Goal: Task Accomplishment & Management: Complete application form

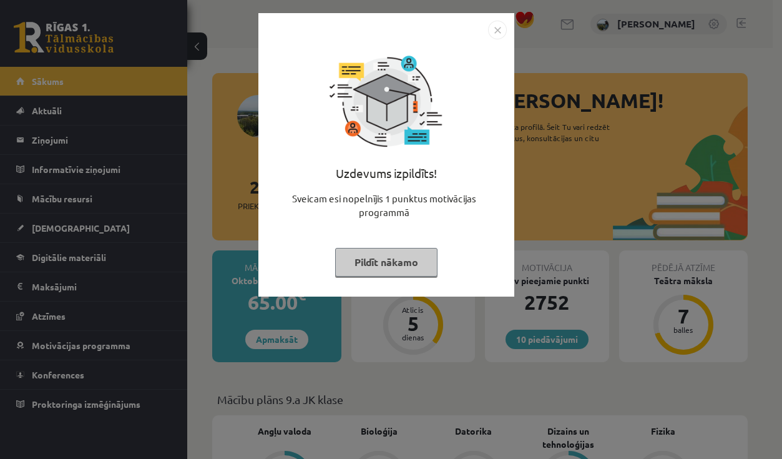
click at [421, 263] on button "Pildīt nākamo" at bounding box center [386, 262] width 102 height 29
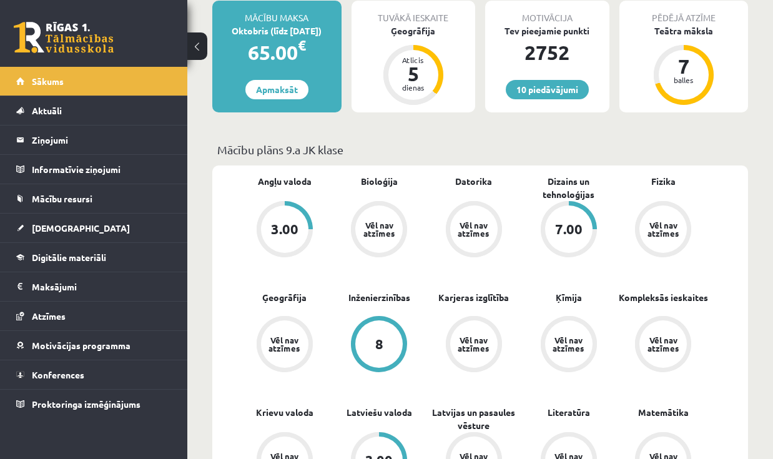
scroll to position [62, 0]
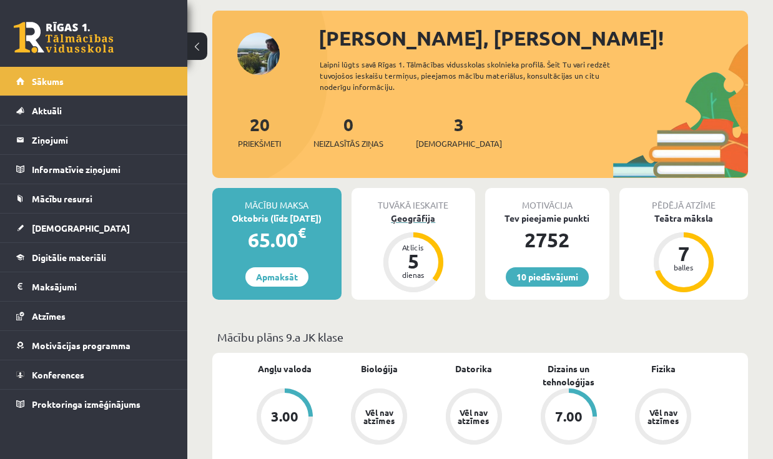
click at [415, 215] on div "Ģeogrāfija" at bounding box center [413, 218] width 124 height 13
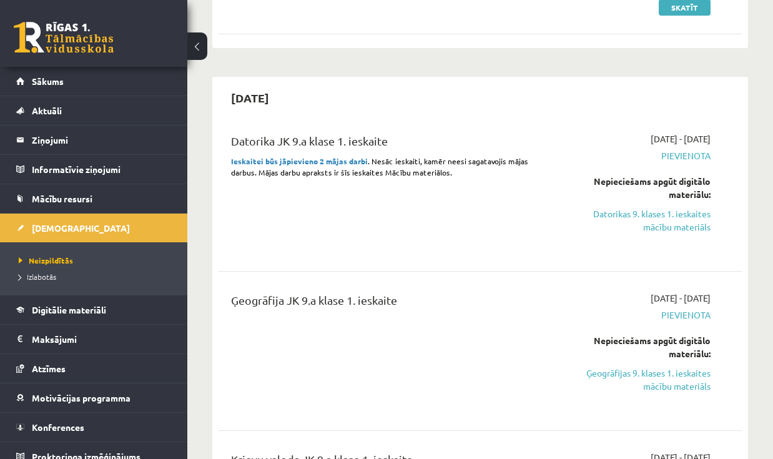
scroll to position [999, 0]
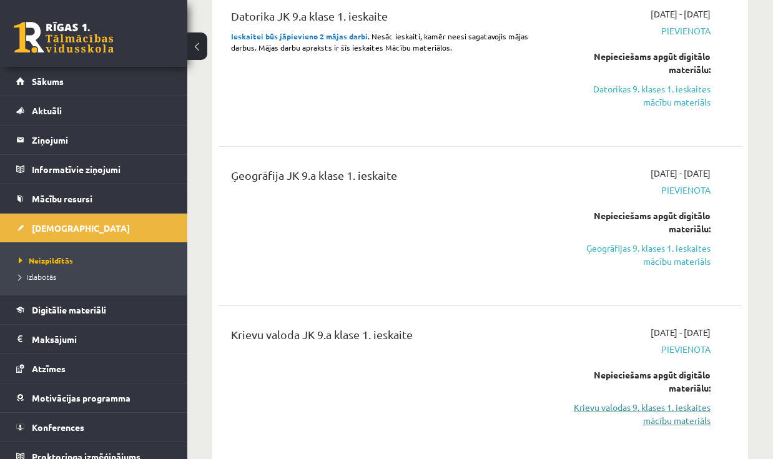
click at [622, 401] on link "Krievu valodas 9. klases 1. ieskaites mācību materiāls" at bounding box center [636, 414] width 147 height 26
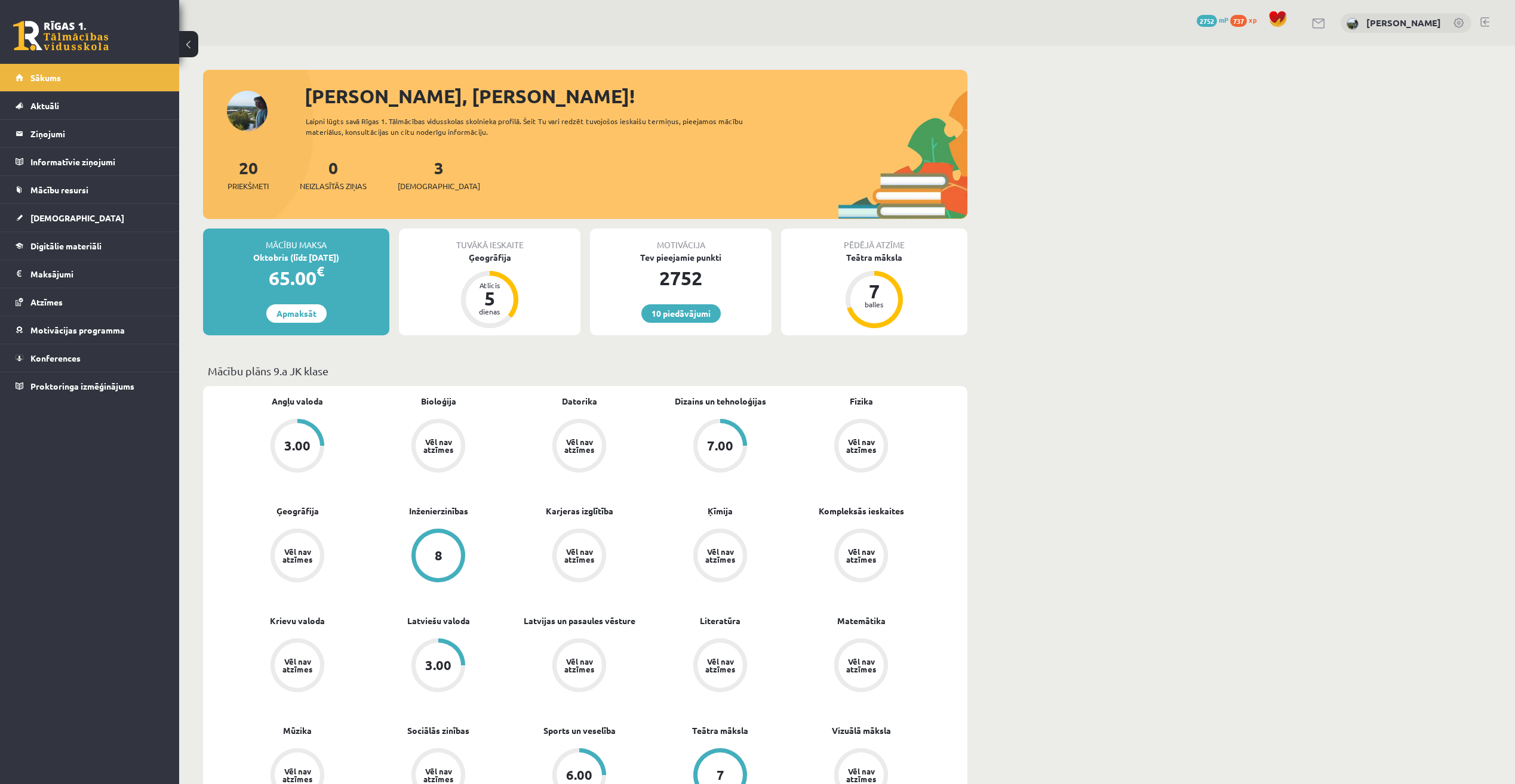
scroll to position [59, 0]
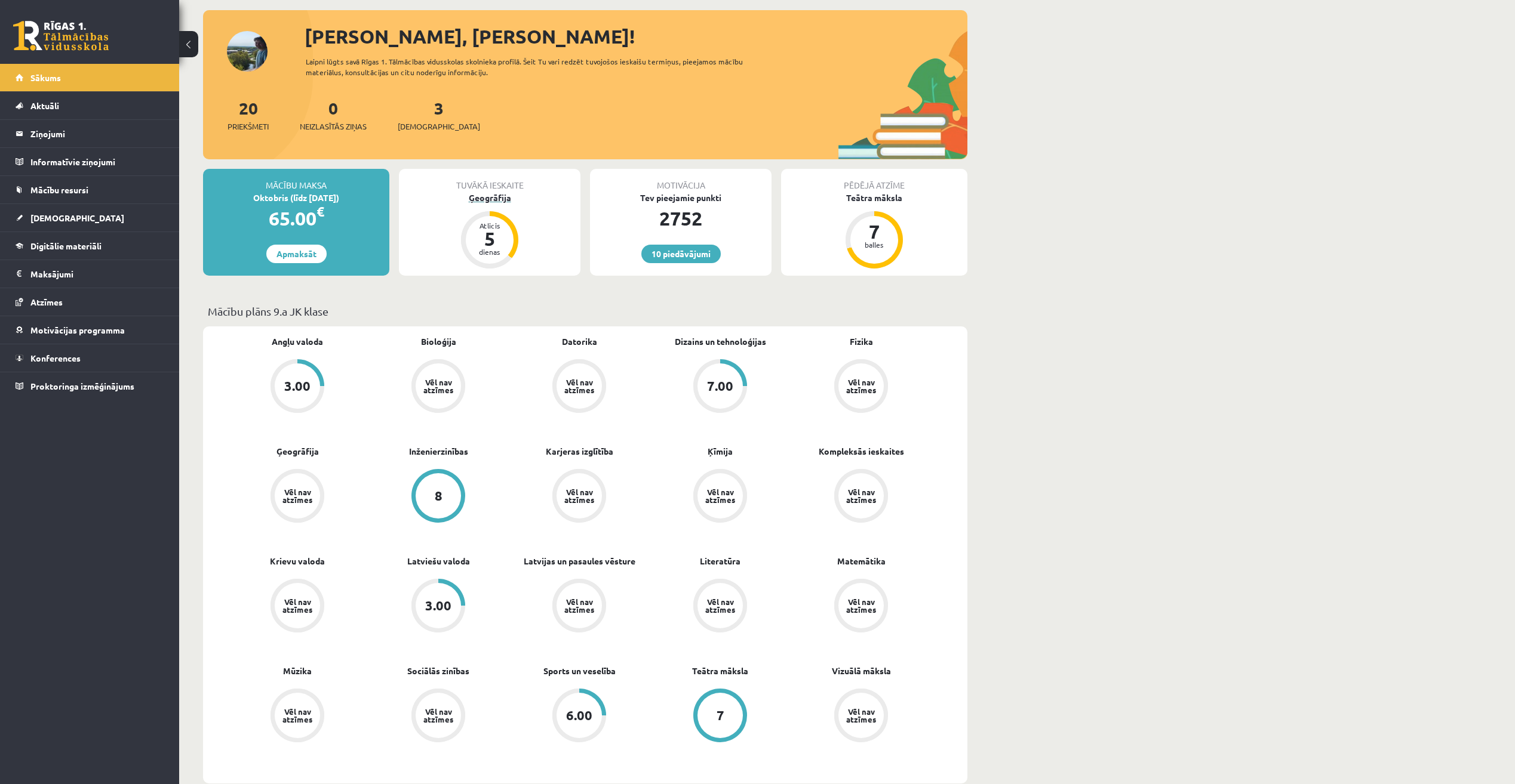
click at [497, 236] on div "5" at bounding box center [489, 239] width 35 height 19
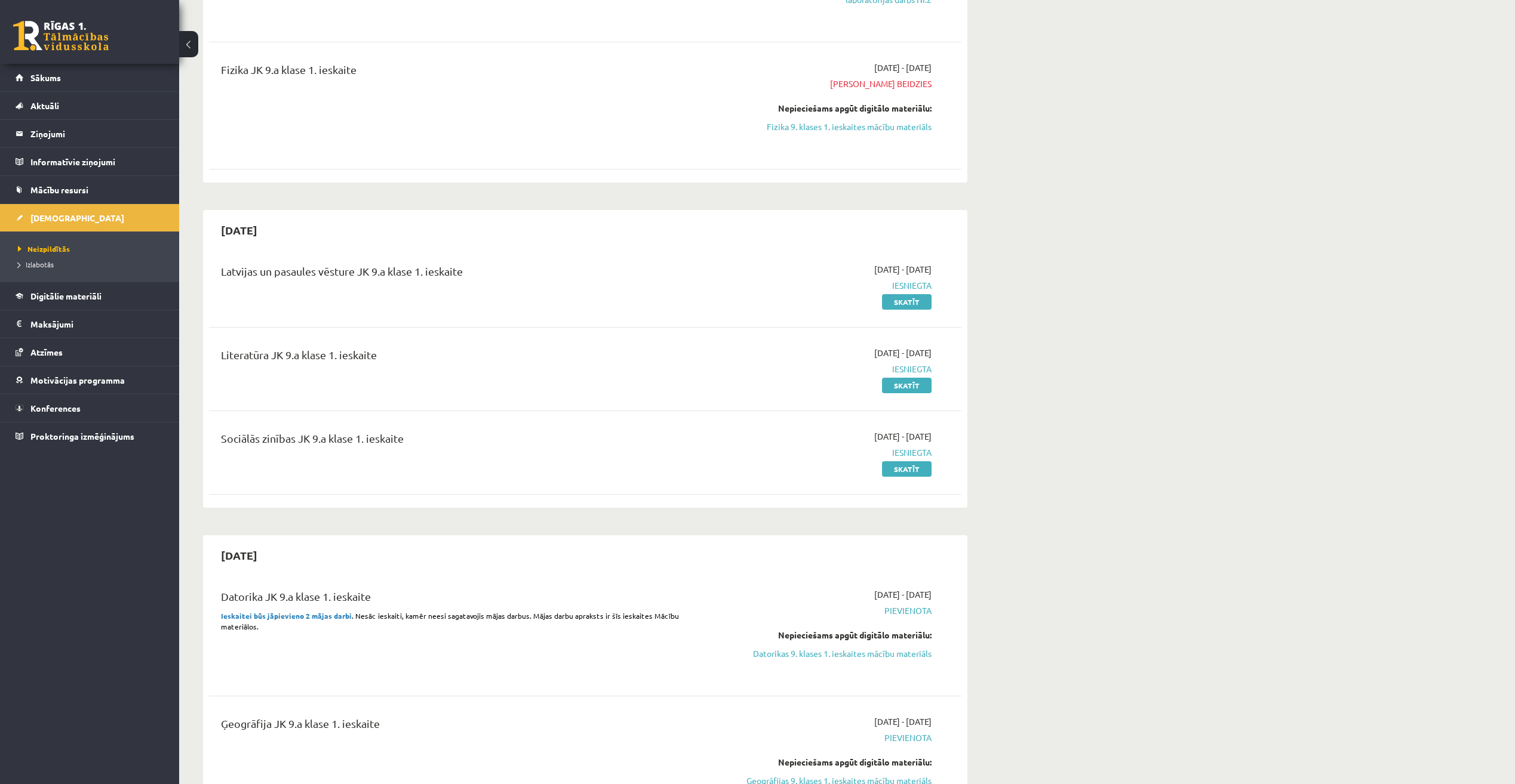
scroll to position [537, 0]
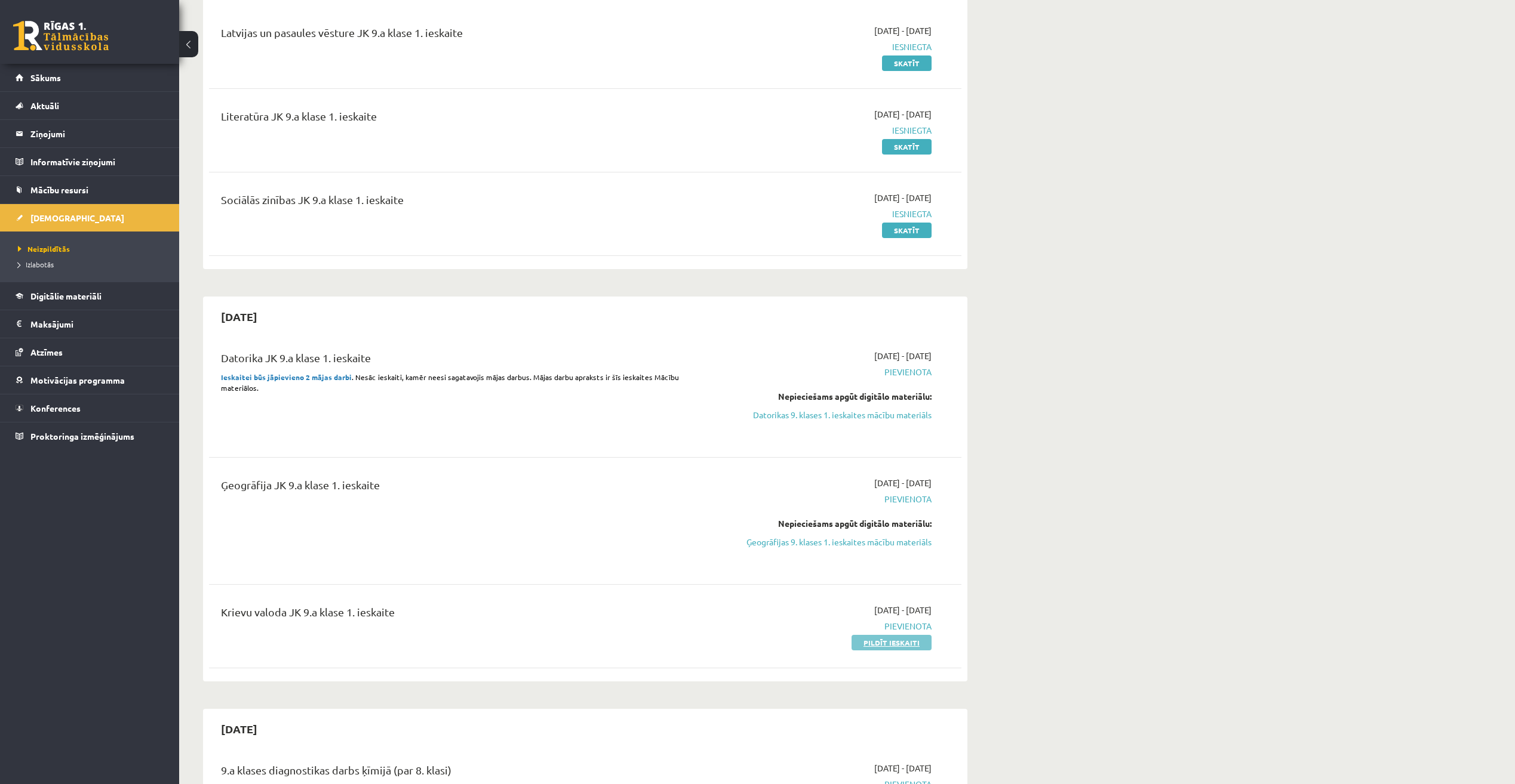
click at [894, 644] on link "Pildīt ieskaiti" at bounding box center [891, 642] width 80 height 15
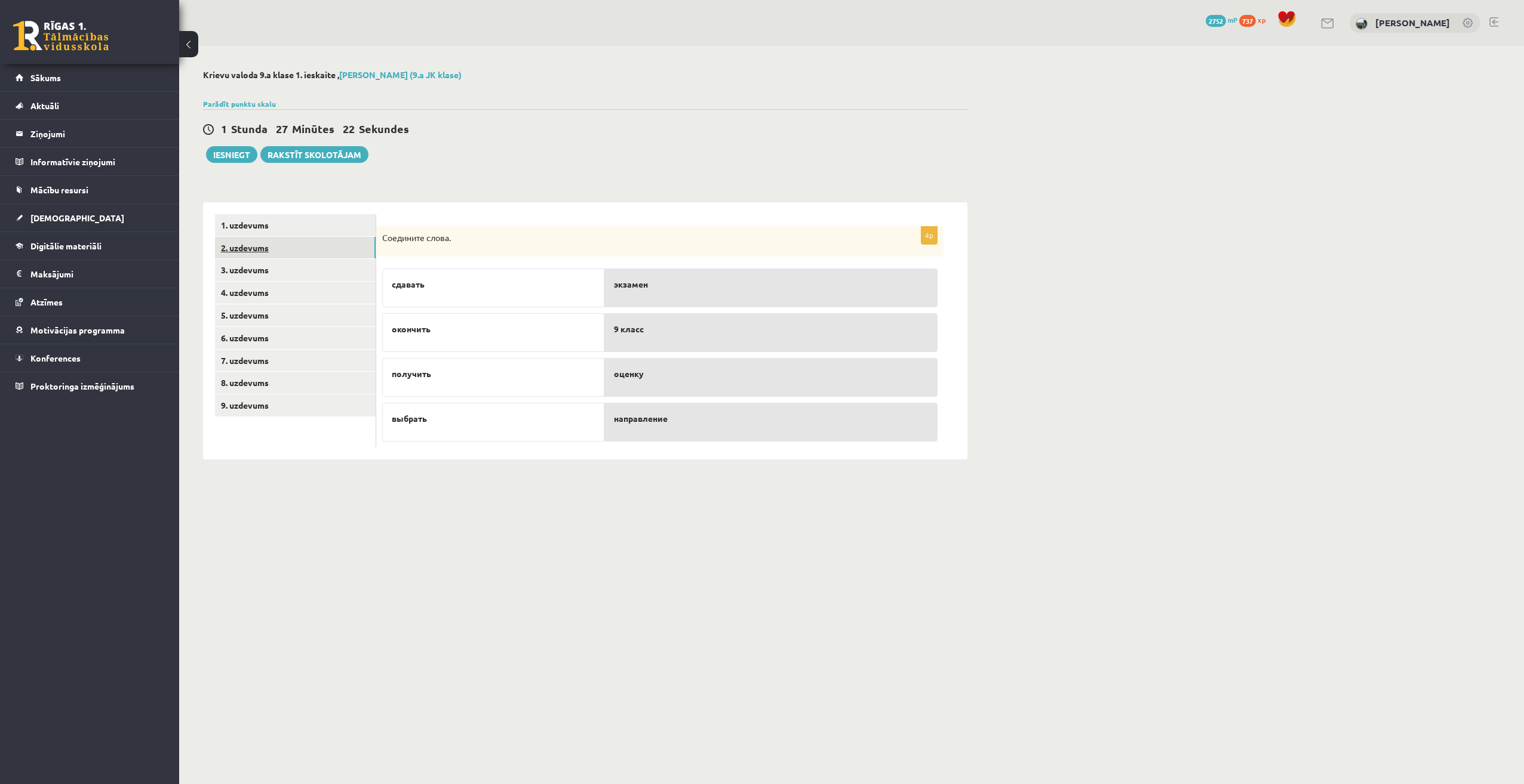
click at [318, 244] on link "2. uzdevums" at bounding box center [296, 248] width 161 height 22
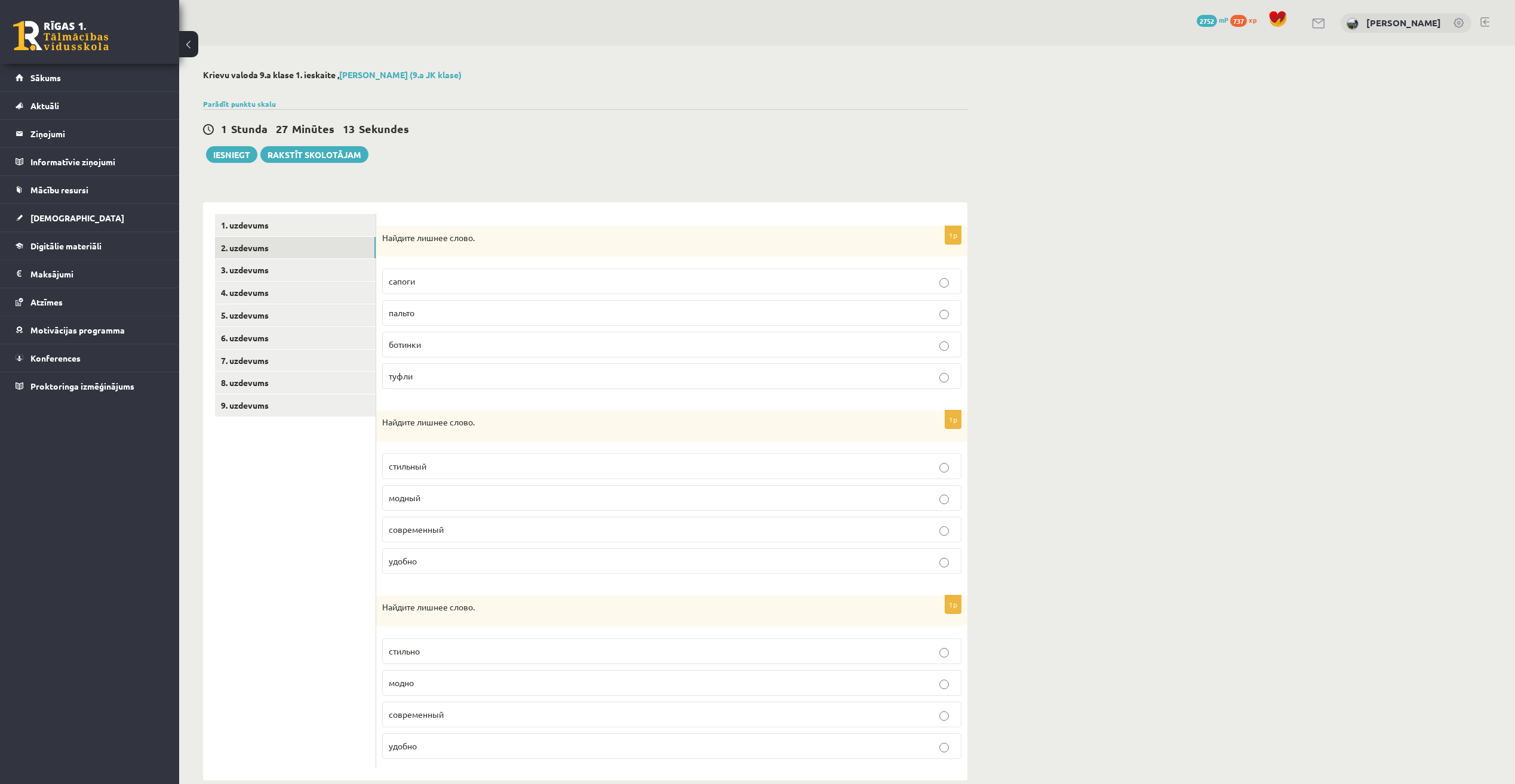
click at [568, 311] on p "пальто" at bounding box center [671, 313] width 566 height 12
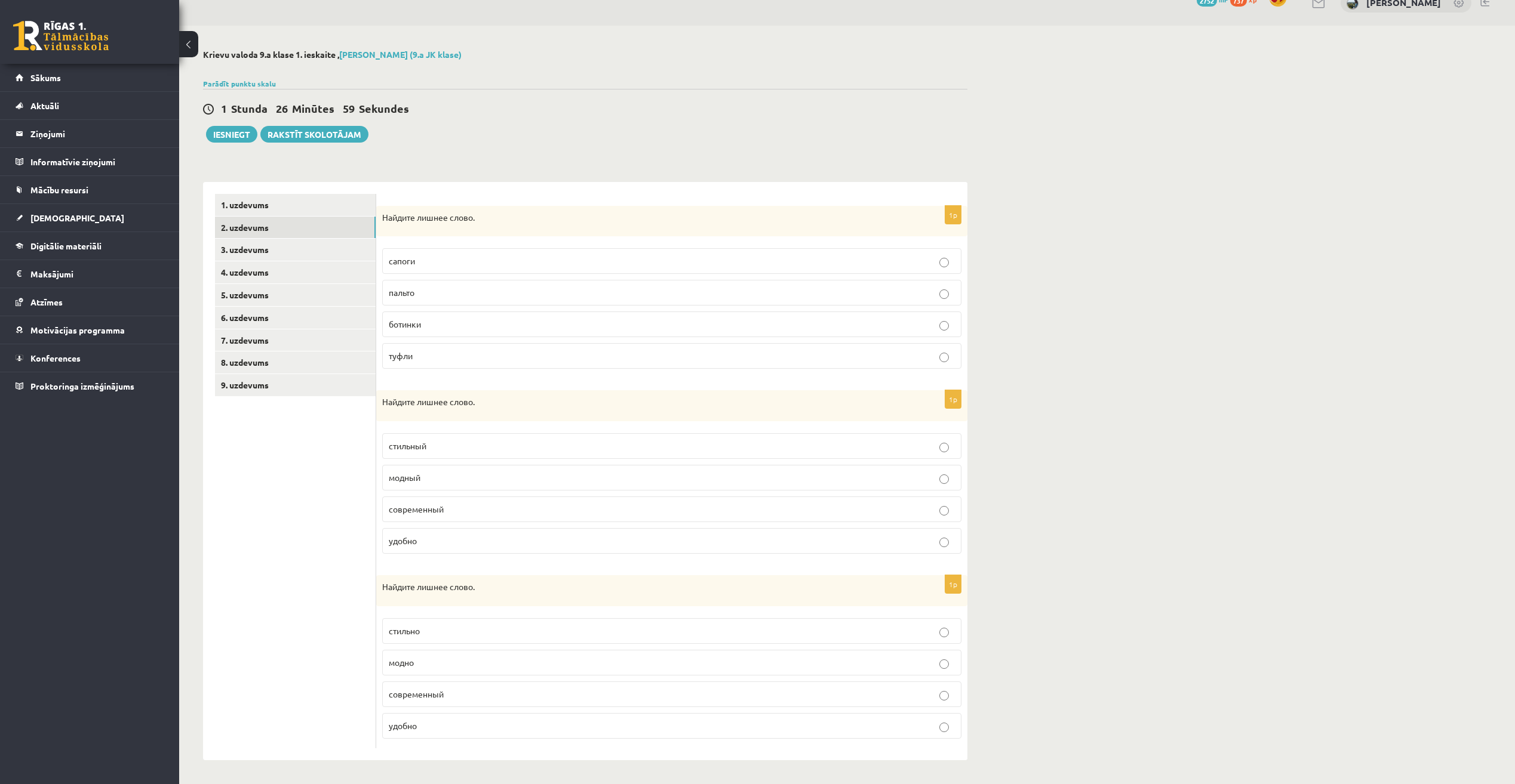
click at [450, 549] on label "удобно" at bounding box center [672, 541] width 580 height 26
click at [460, 695] on p "современный" at bounding box center [671, 694] width 566 height 12
click at [305, 250] on link "3. uzdevums" at bounding box center [296, 250] width 161 height 22
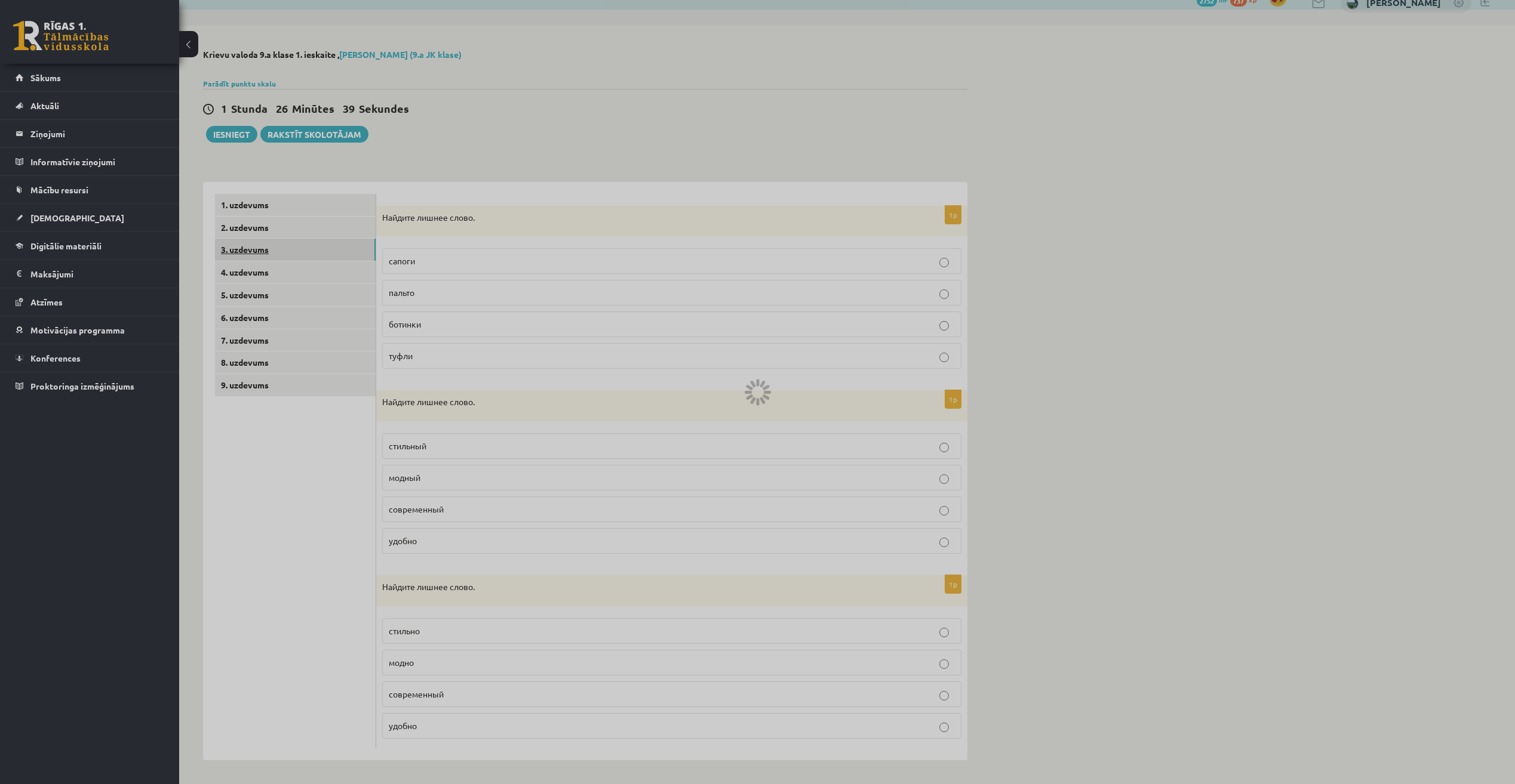
scroll to position [0, 0]
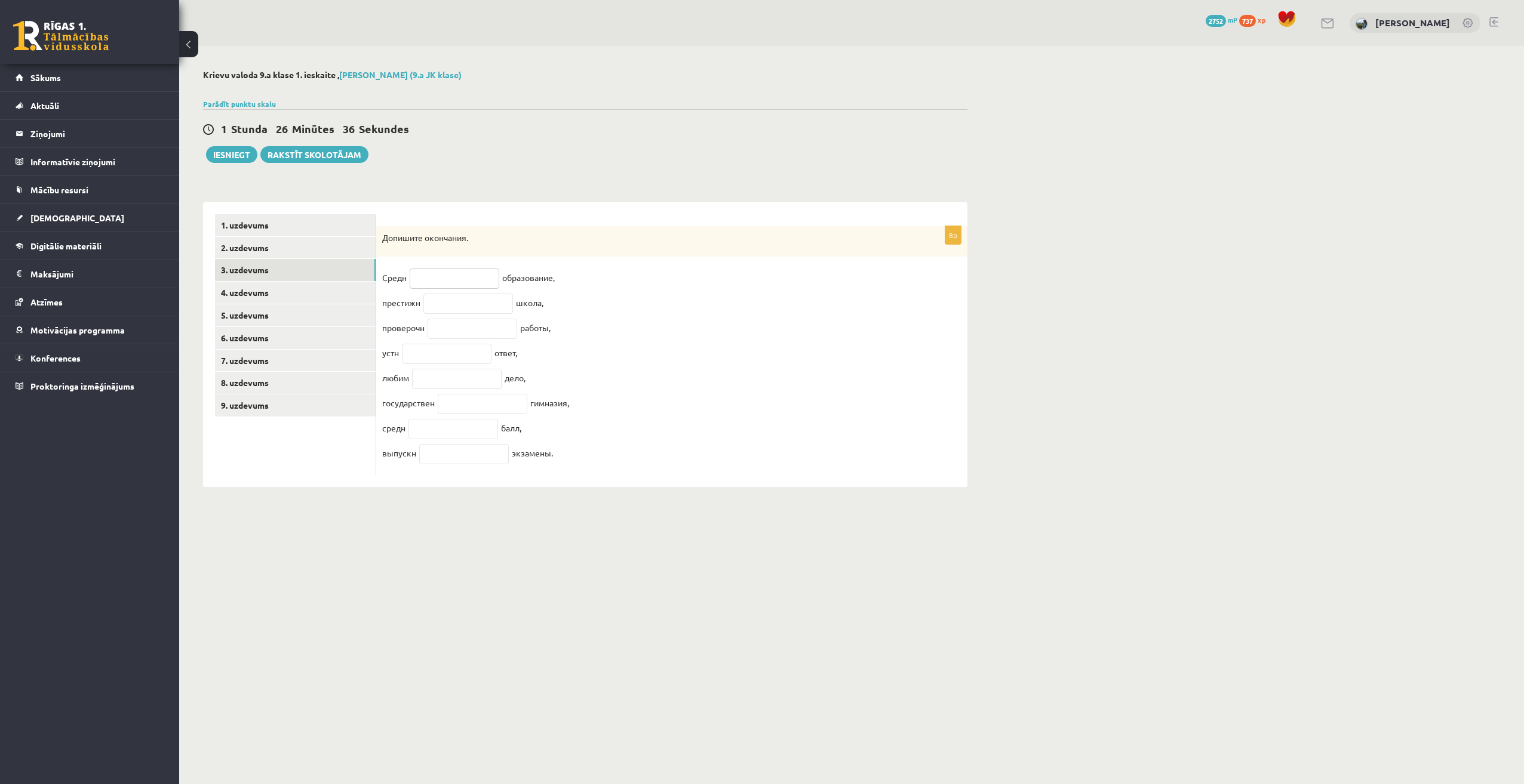
click at [454, 274] on input "text" at bounding box center [454, 278] width 90 height 20
click at [797, 364] on fieldset "Средн образование, престижн школа, проверочн работы, устн ответ, любим дело, го…" at bounding box center [673, 369] width 580 height 201
click at [455, 279] on input "text" at bounding box center [454, 278] width 90 height 20
click at [441, 280] on input "text" at bounding box center [454, 278] width 90 height 20
click at [470, 215] on form "8p Допишите окончания. Средн образование, престижн школа, проверочн работы, уст…" at bounding box center [672, 344] width 567 height 261
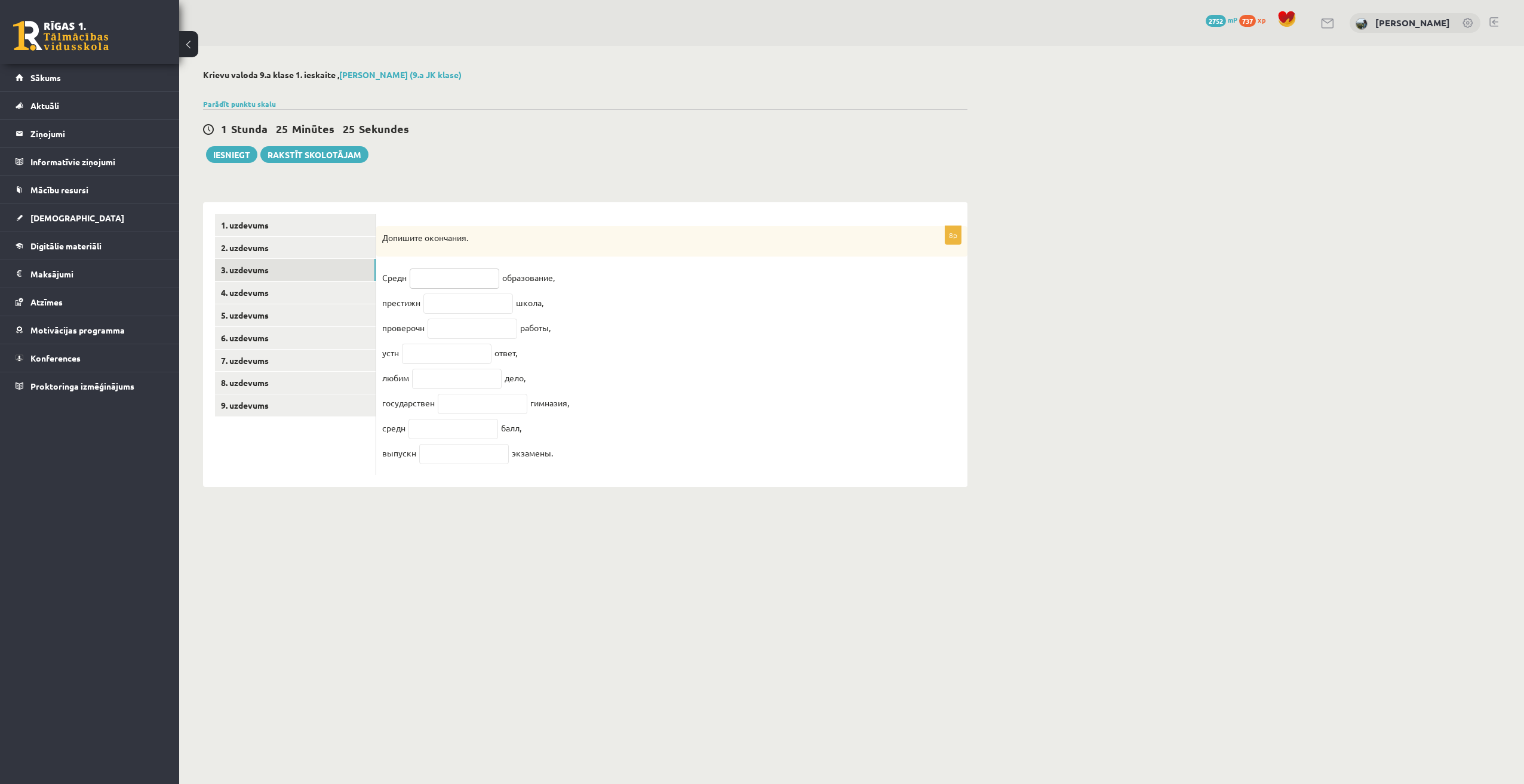
click at [460, 287] on input "text" at bounding box center [454, 278] width 90 height 20
type input "*"
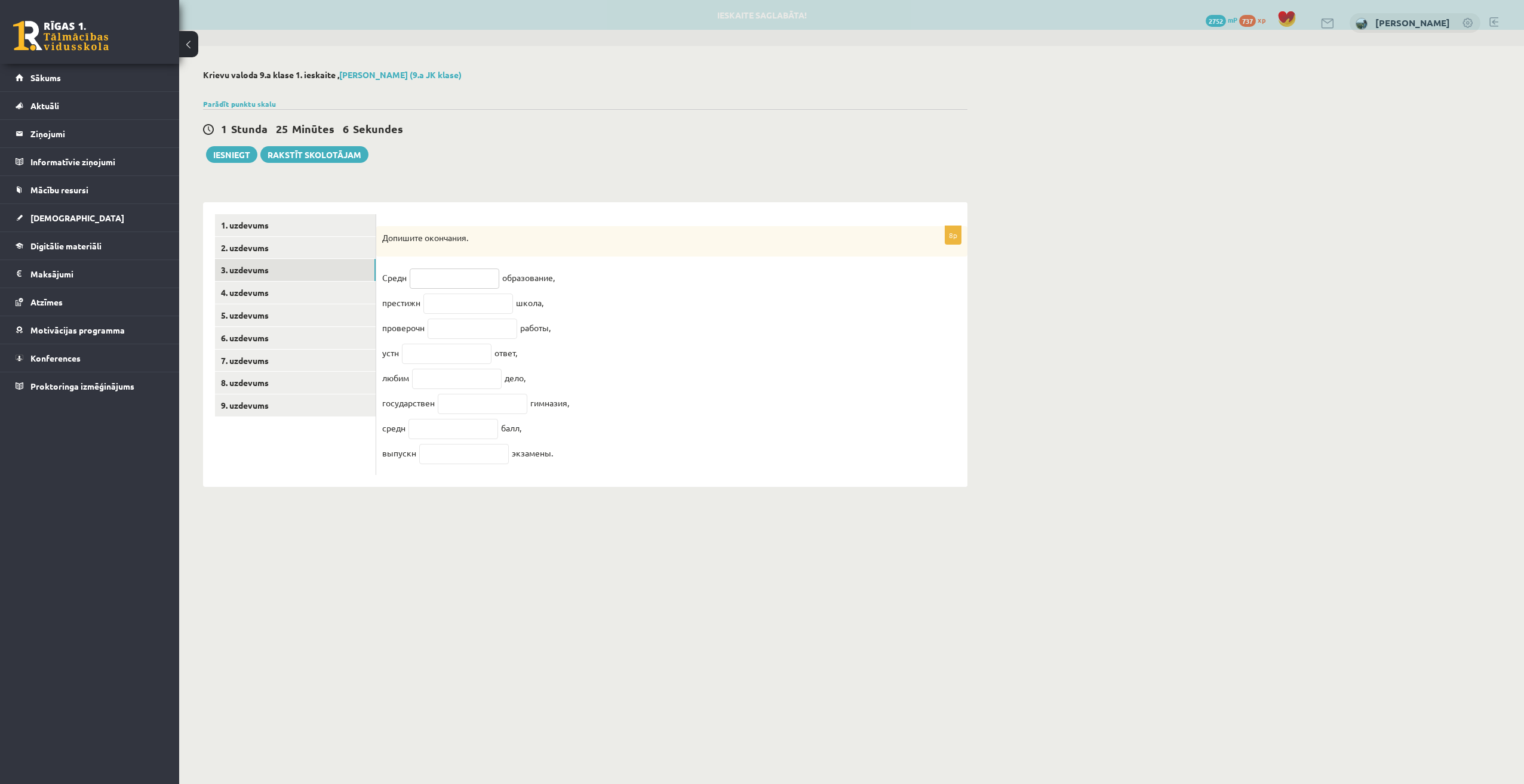
type input "*"
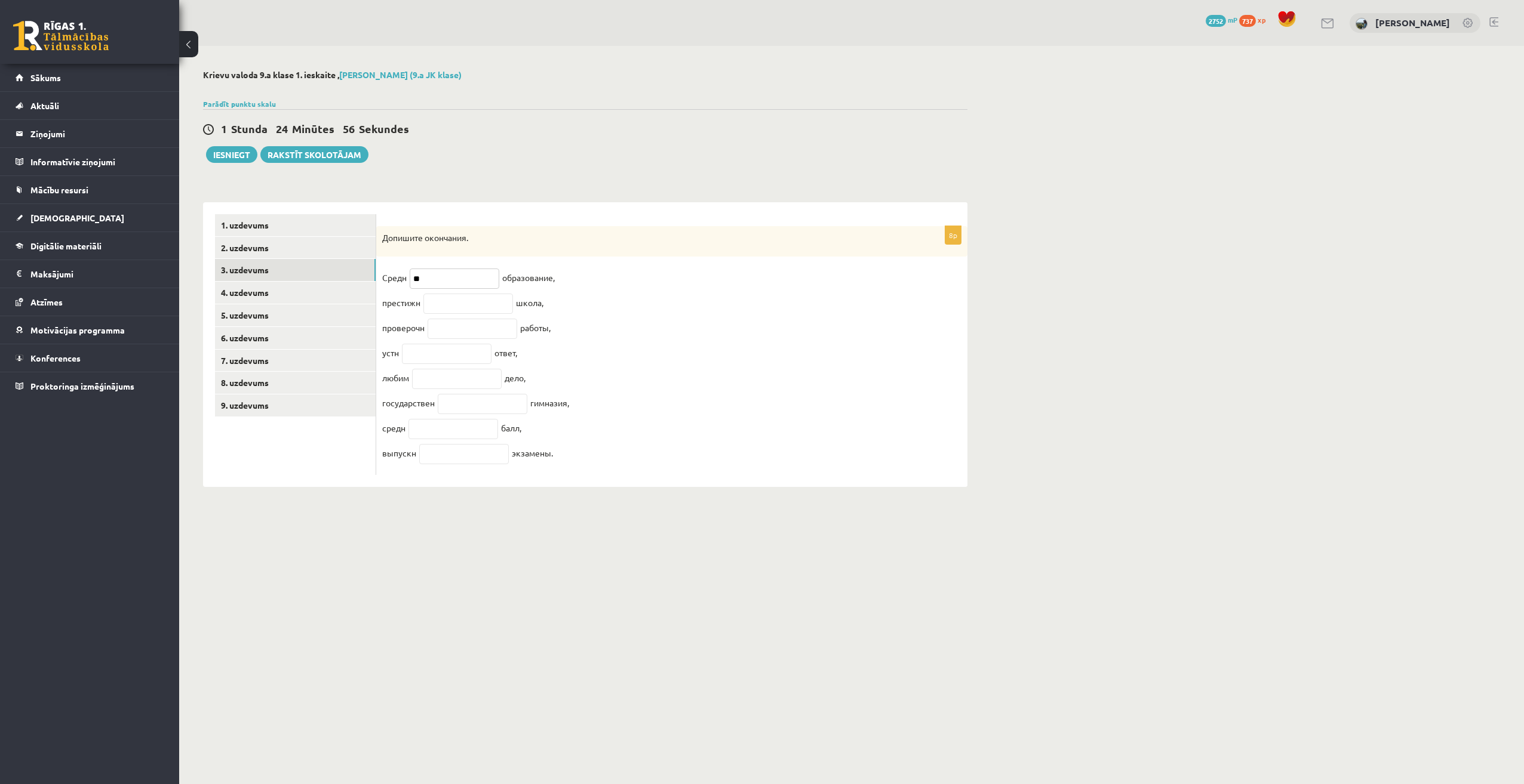
type input "**"
click at [480, 308] on input "text" at bounding box center [469, 303] width 90 height 20
type input "**"
click at [508, 333] on input "text" at bounding box center [473, 328] width 90 height 20
type input "*"
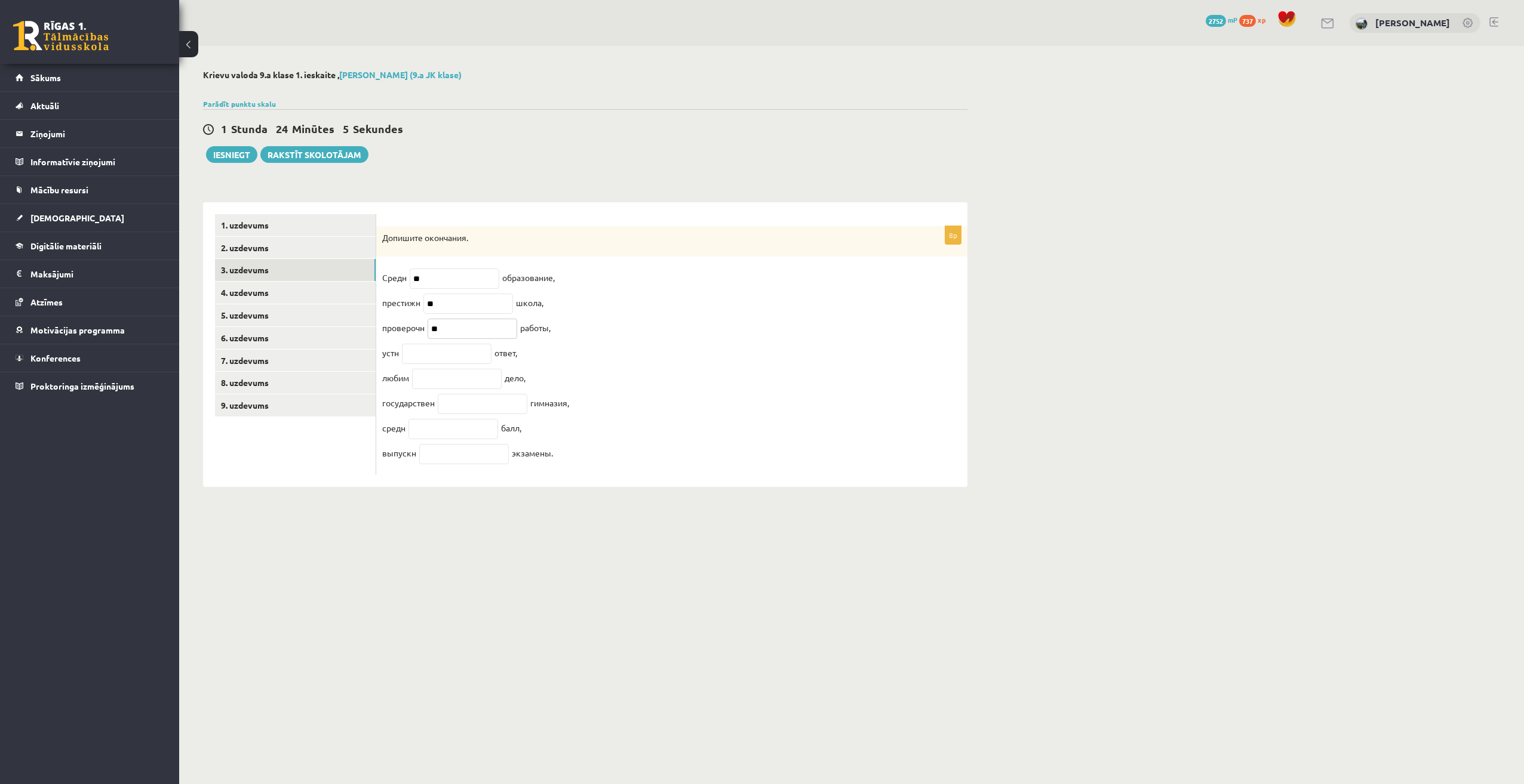
type input "**"
click at [457, 358] on input "text" at bounding box center [447, 354] width 90 height 20
type input "**"
click at [460, 397] on fieldset "Средн ** образование, престижн ** школа, проверочн ** работы, устн ** ответ, лю…" at bounding box center [673, 369] width 580 height 201
click at [473, 379] on input "text" at bounding box center [457, 379] width 90 height 20
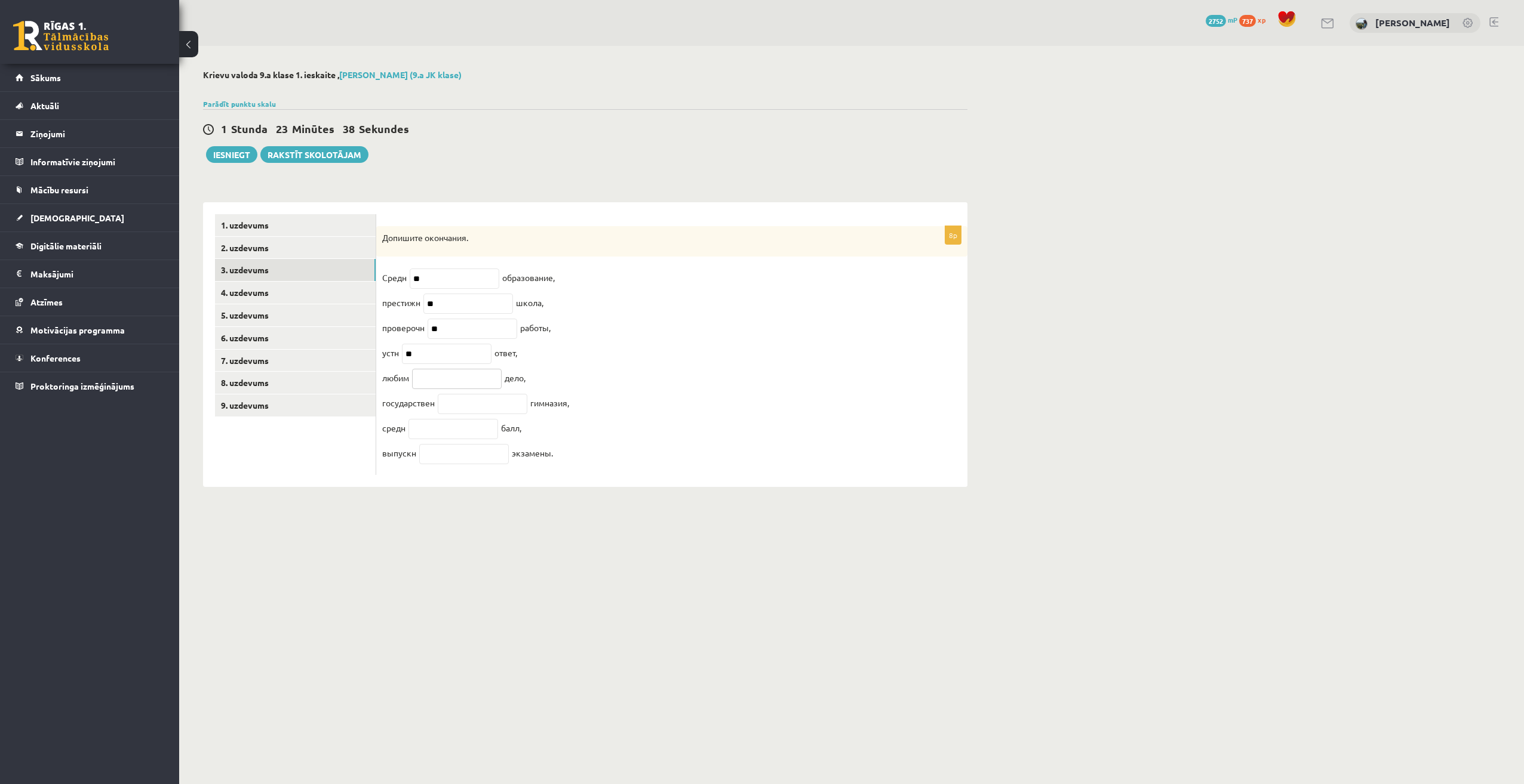
type input "*"
type input "**"
click at [465, 408] on input "text" at bounding box center [483, 403] width 90 height 20
type input "**"
click at [443, 436] on input "text" at bounding box center [453, 428] width 90 height 20
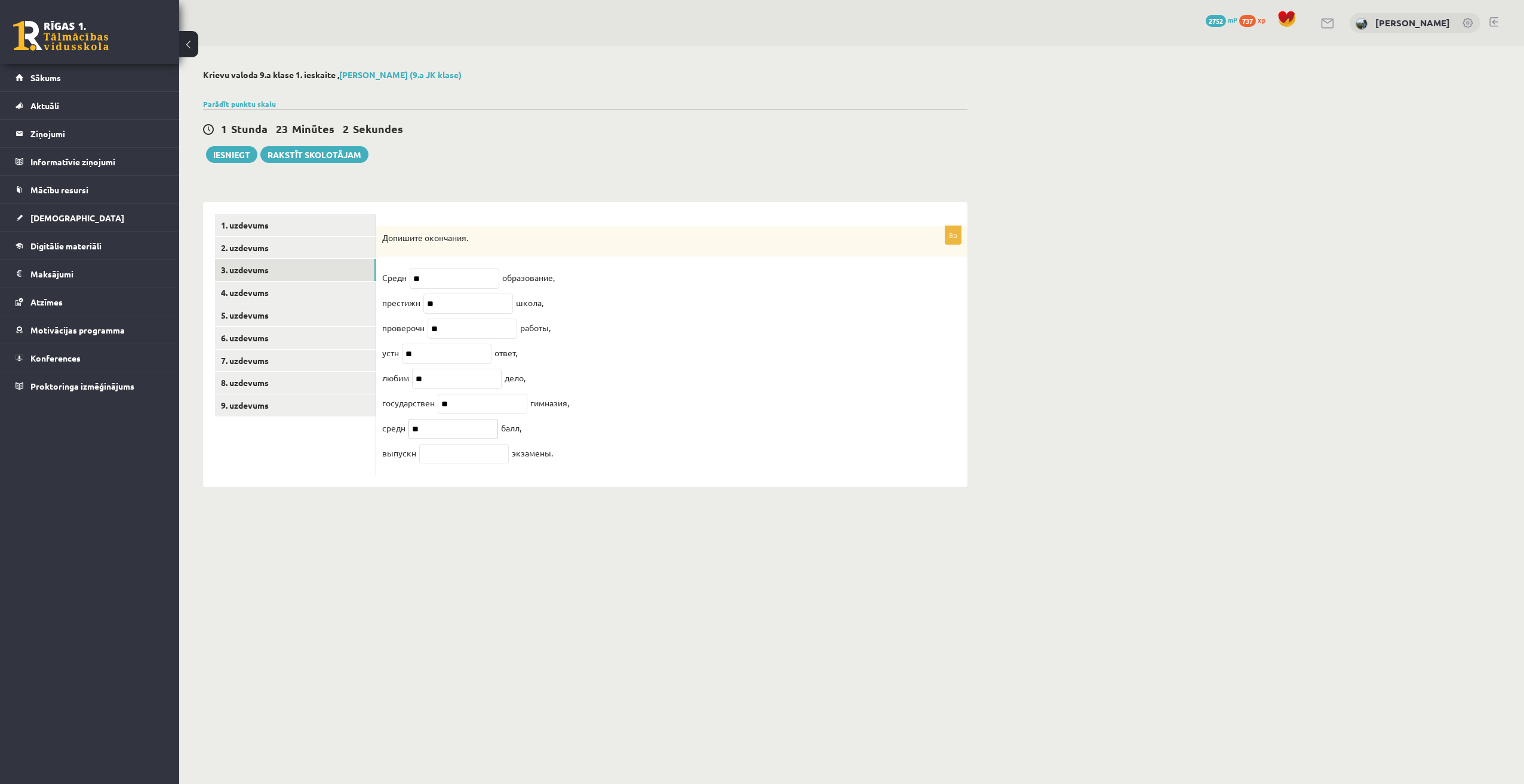
type input "**"
click at [456, 461] on input "text" at bounding box center [464, 453] width 90 height 20
type input "**"
click at [332, 289] on link "4. uzdevums" at bounding box center [296, 293] width 161 height 22
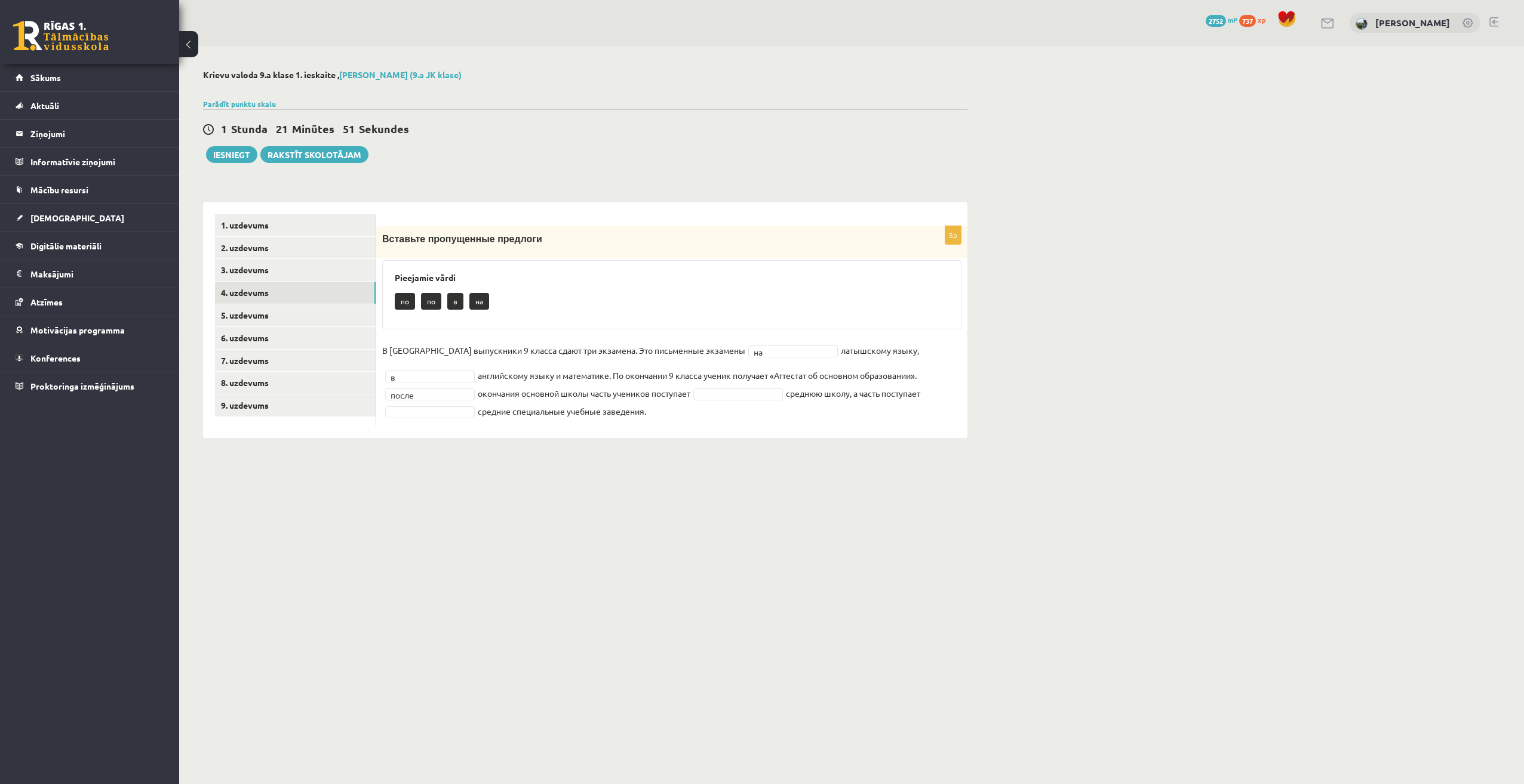
click at [734, 402] on fieldset "В Латвии выпускники 9 класса сдают три экзамена. Это письменные экзамены на ** …" at bounding box center [673, 381] width 580 height 78
click at [327, 317] on link "5. uzdevums" at bounding box center [296, 315] width 161 height 22
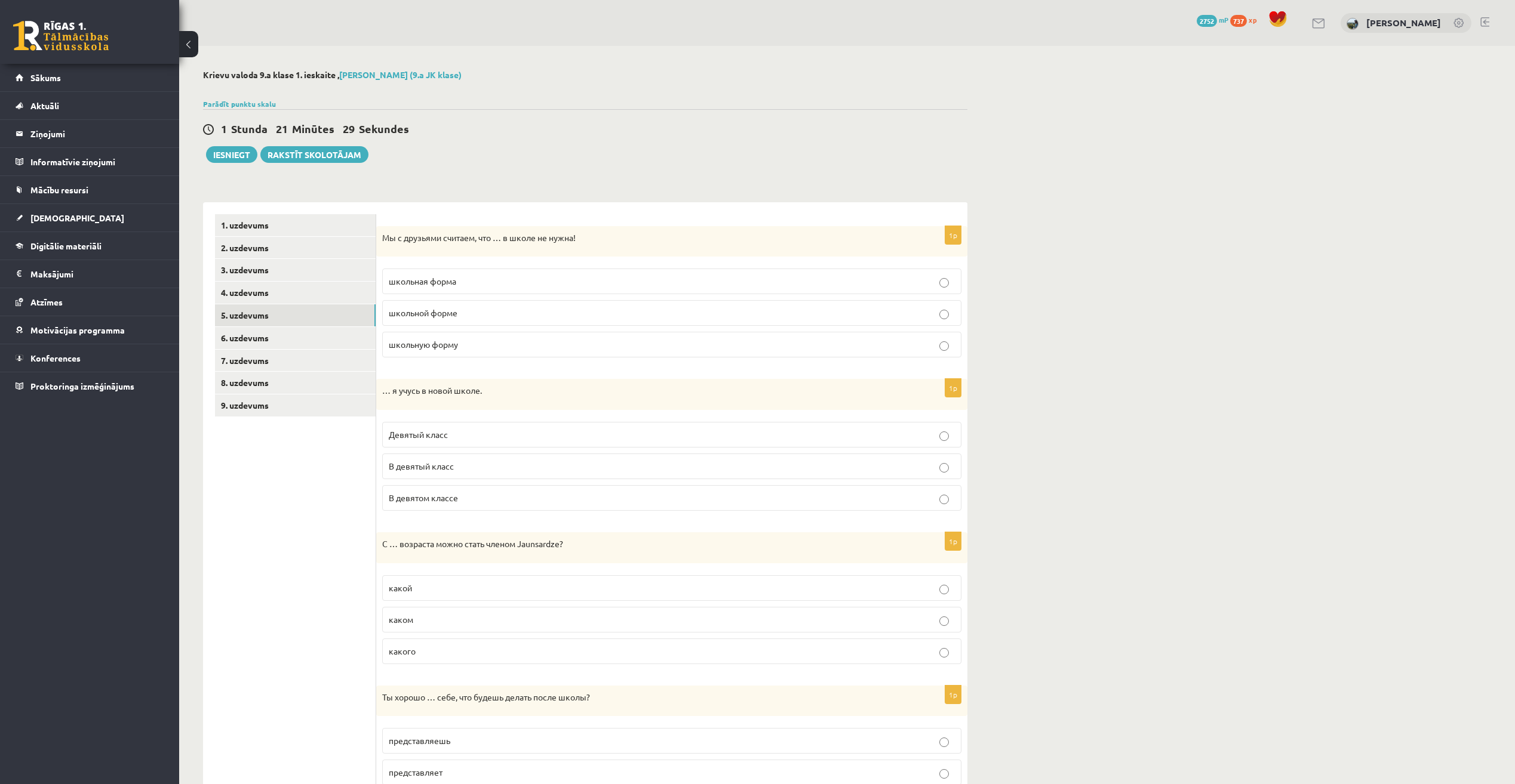
click at [548, 283] on p "школьная форма" at bounding box center [671, 281] width 566 height 12
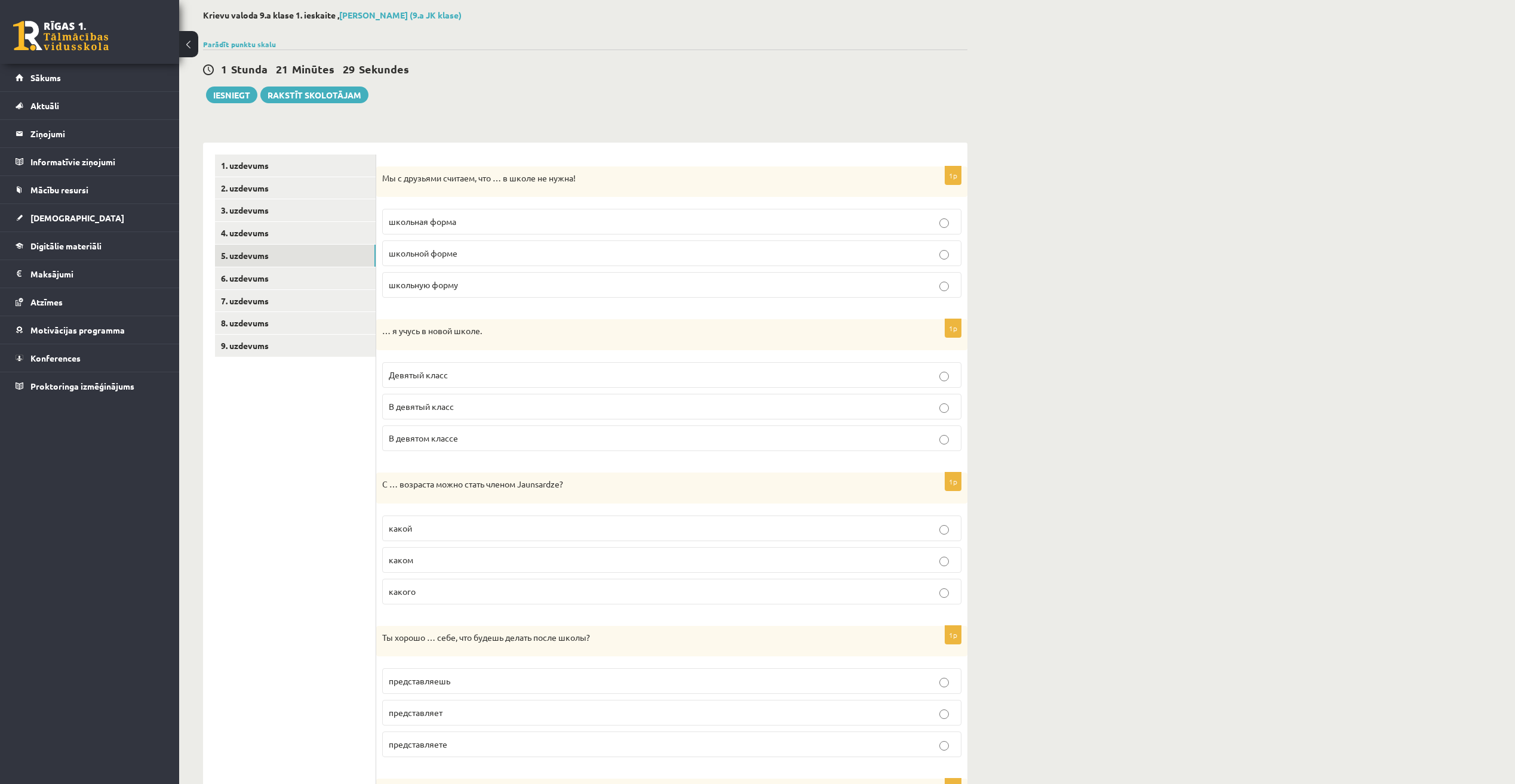
scroll to position [120, 0]
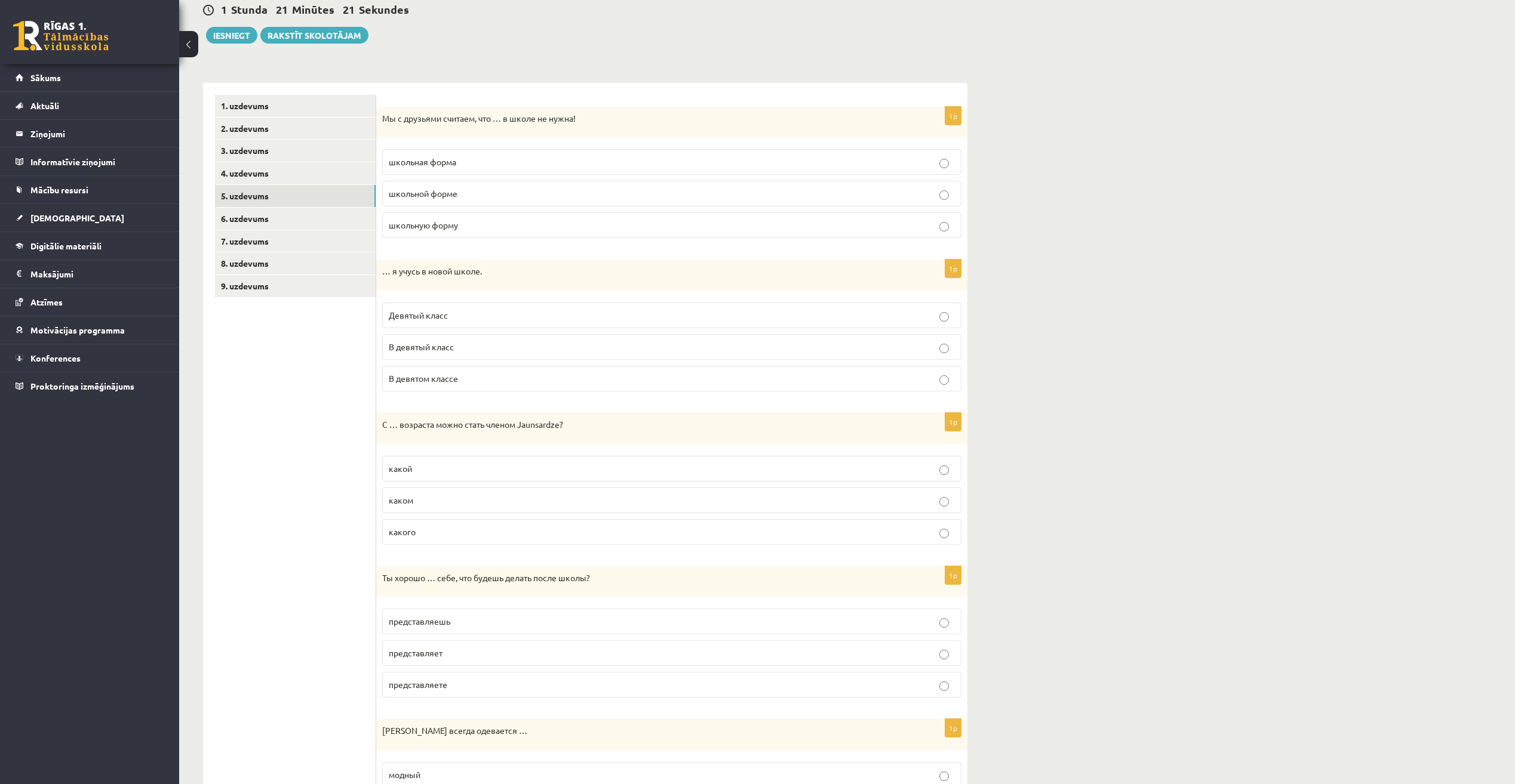
click at [507, 381] on p "В девятом классе" at bounding box center [671, 379] width 566 height 12
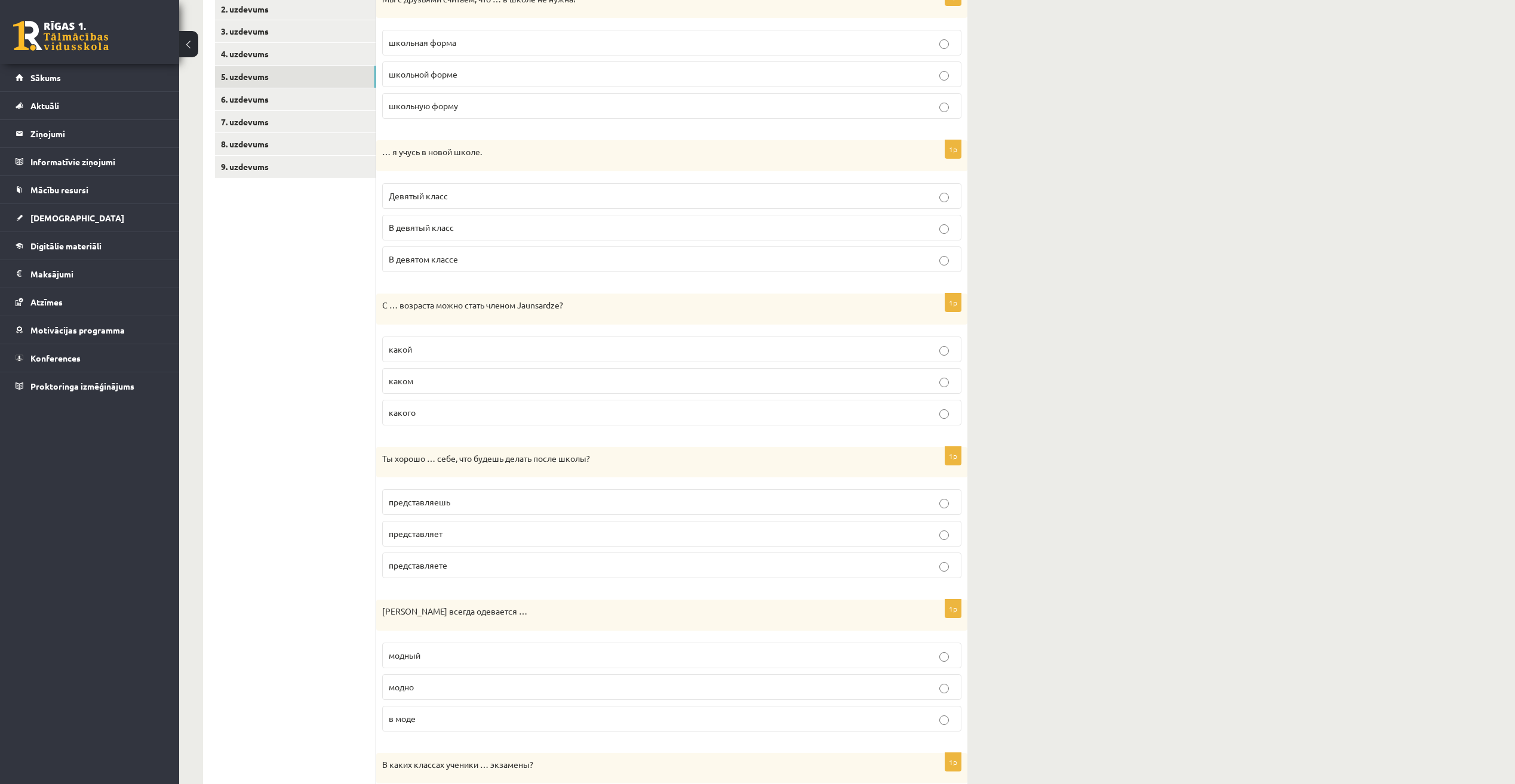
click at [456, 414] on p "какого" at bounding box center [671, 412] width 566 height 12
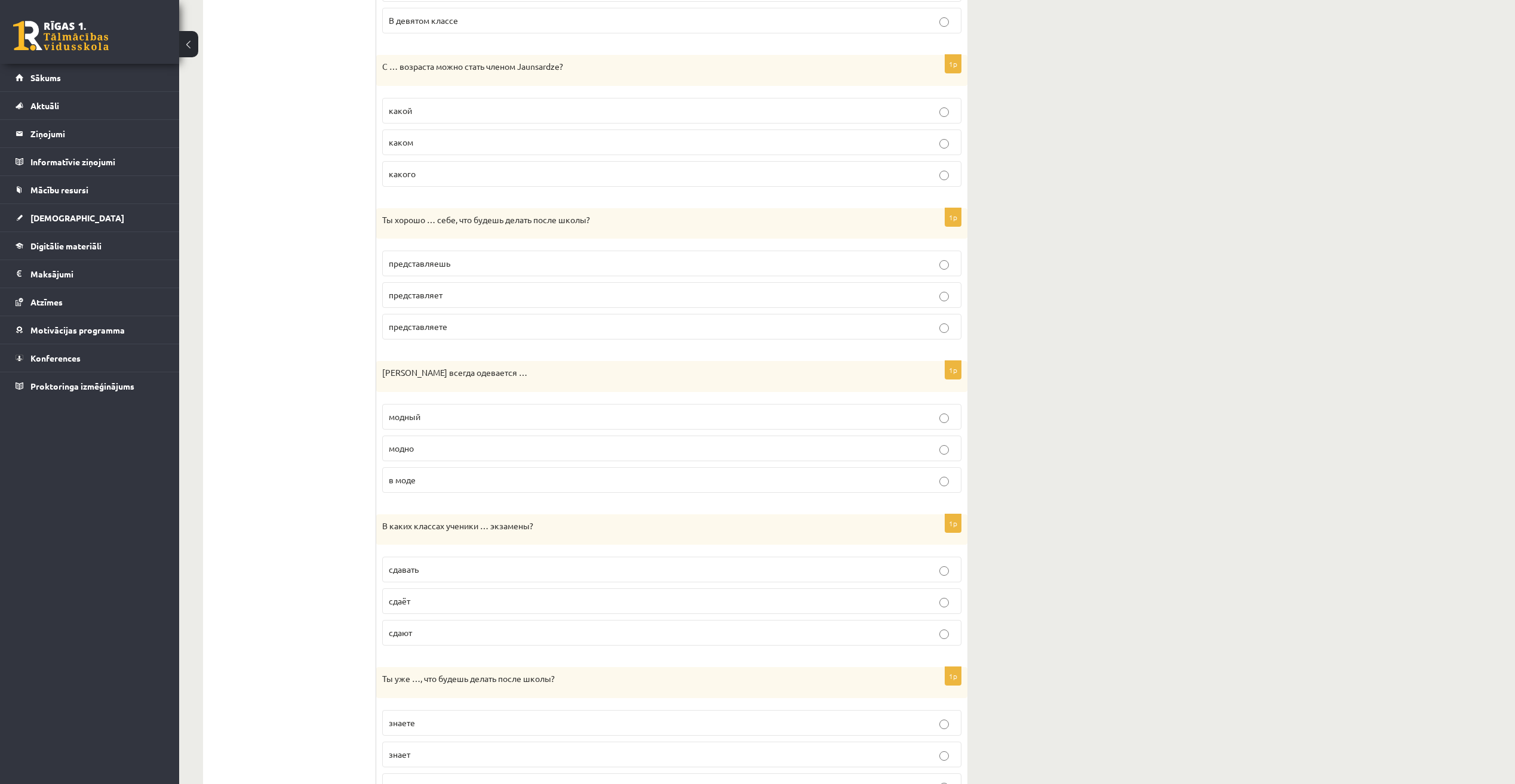
scroll to position [537, 0]
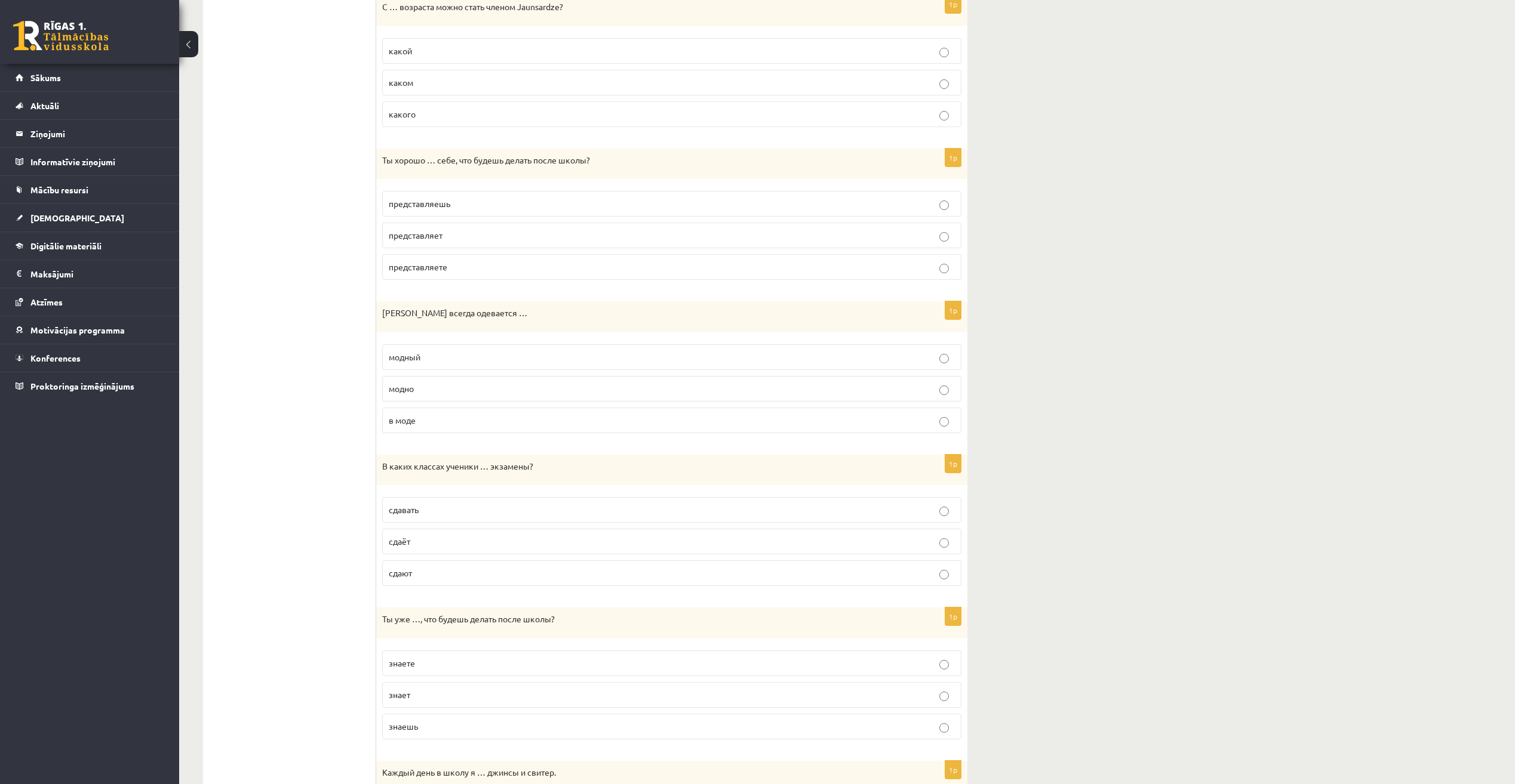
click at [490, 206] on p "представляешь" at bounding box center [671, 204] width 566 height 12
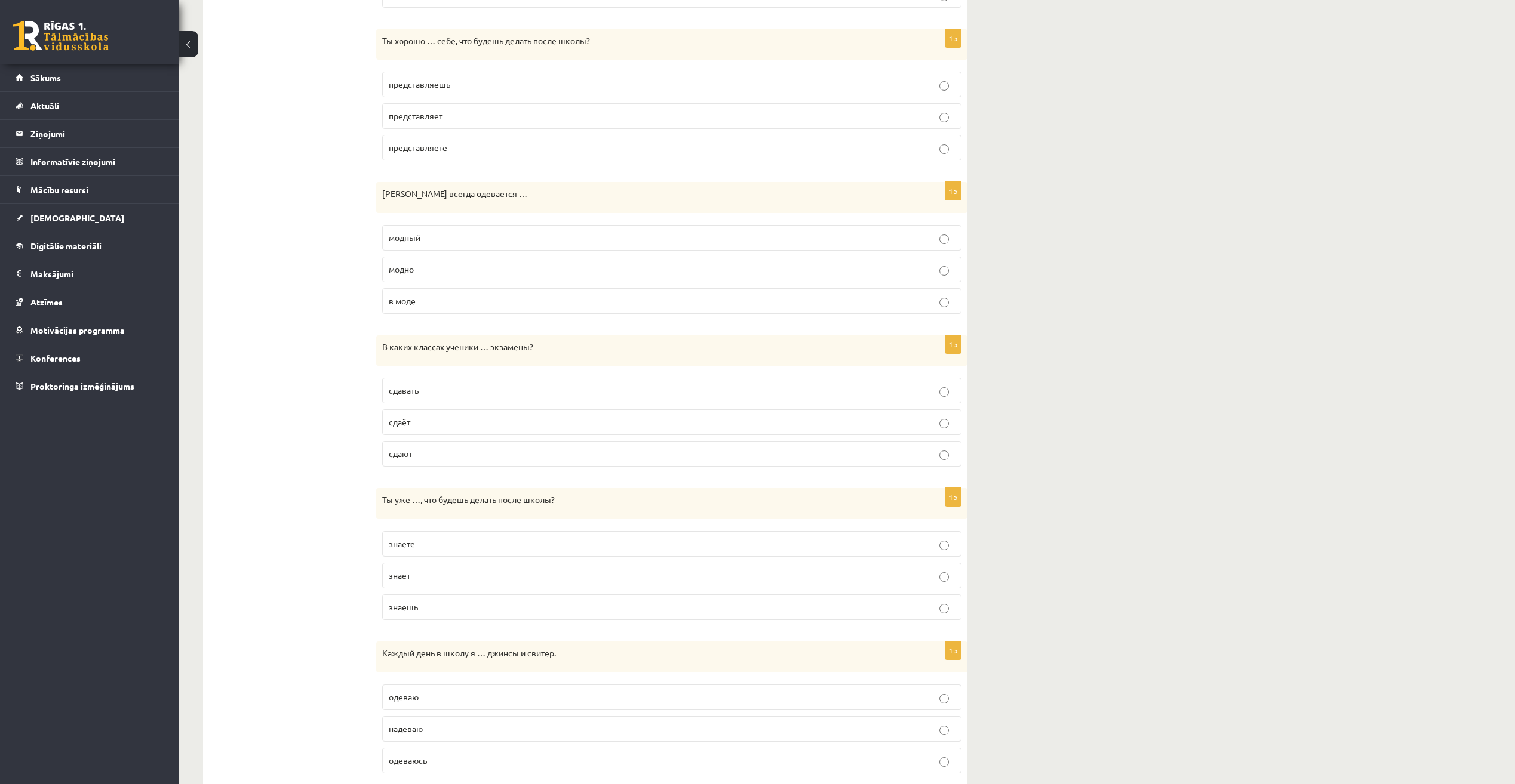
click at [454, 270] on p "модно" at bounding box center [671, 269] width 566 height 12
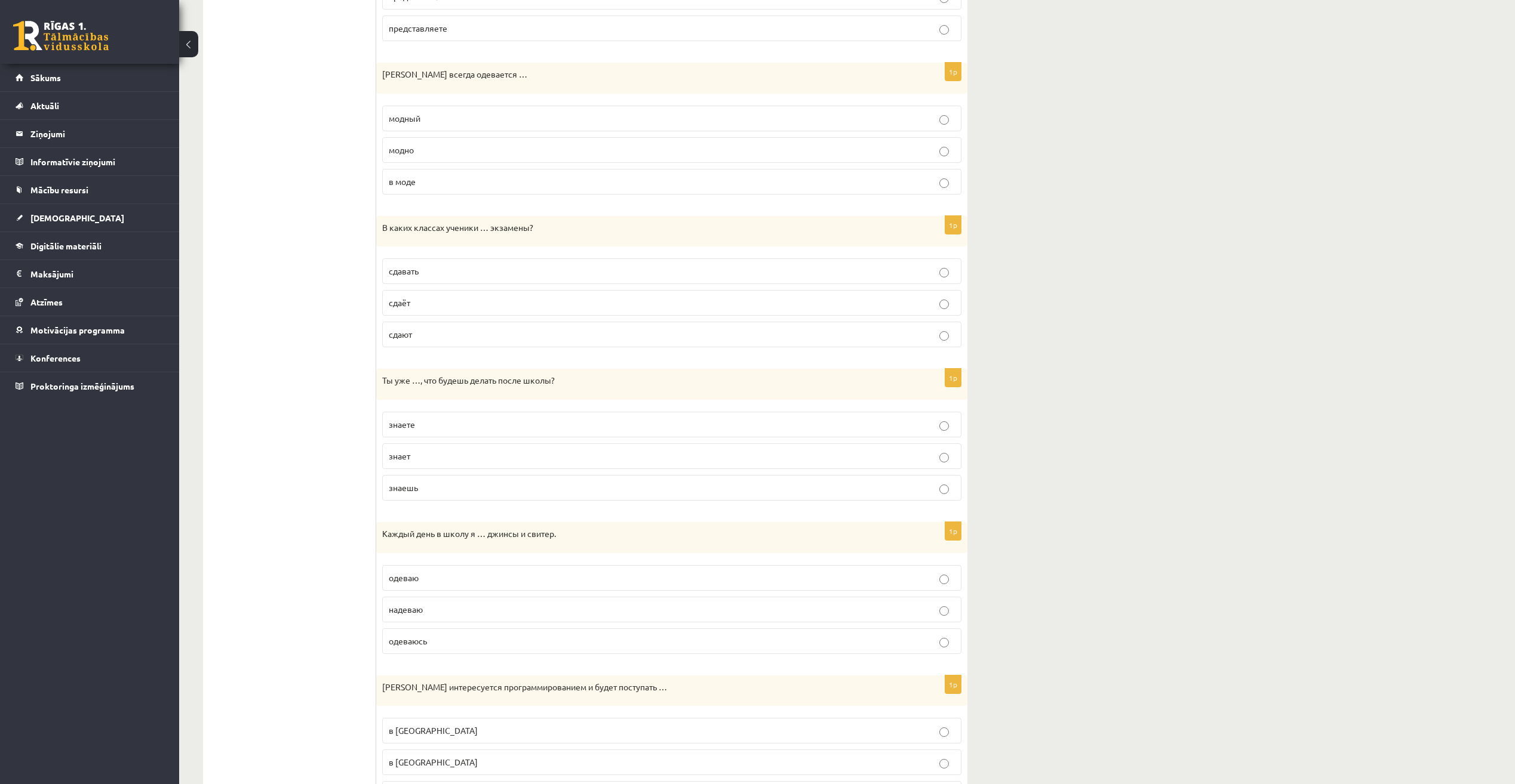
click at [433, 339] on p "сдают" at bounding box center [671, 334] width 566 height 12
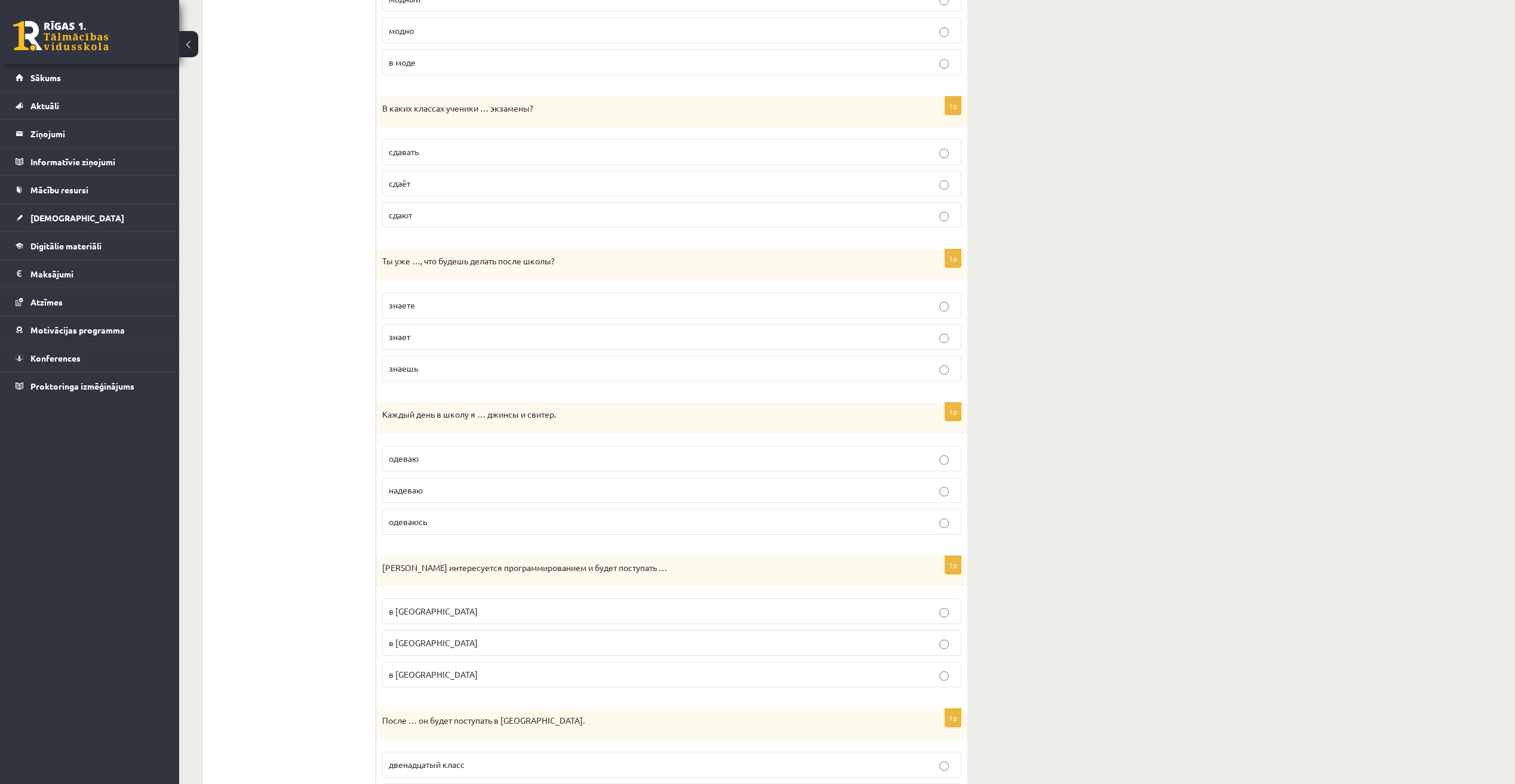
scroll to position [955, 0]
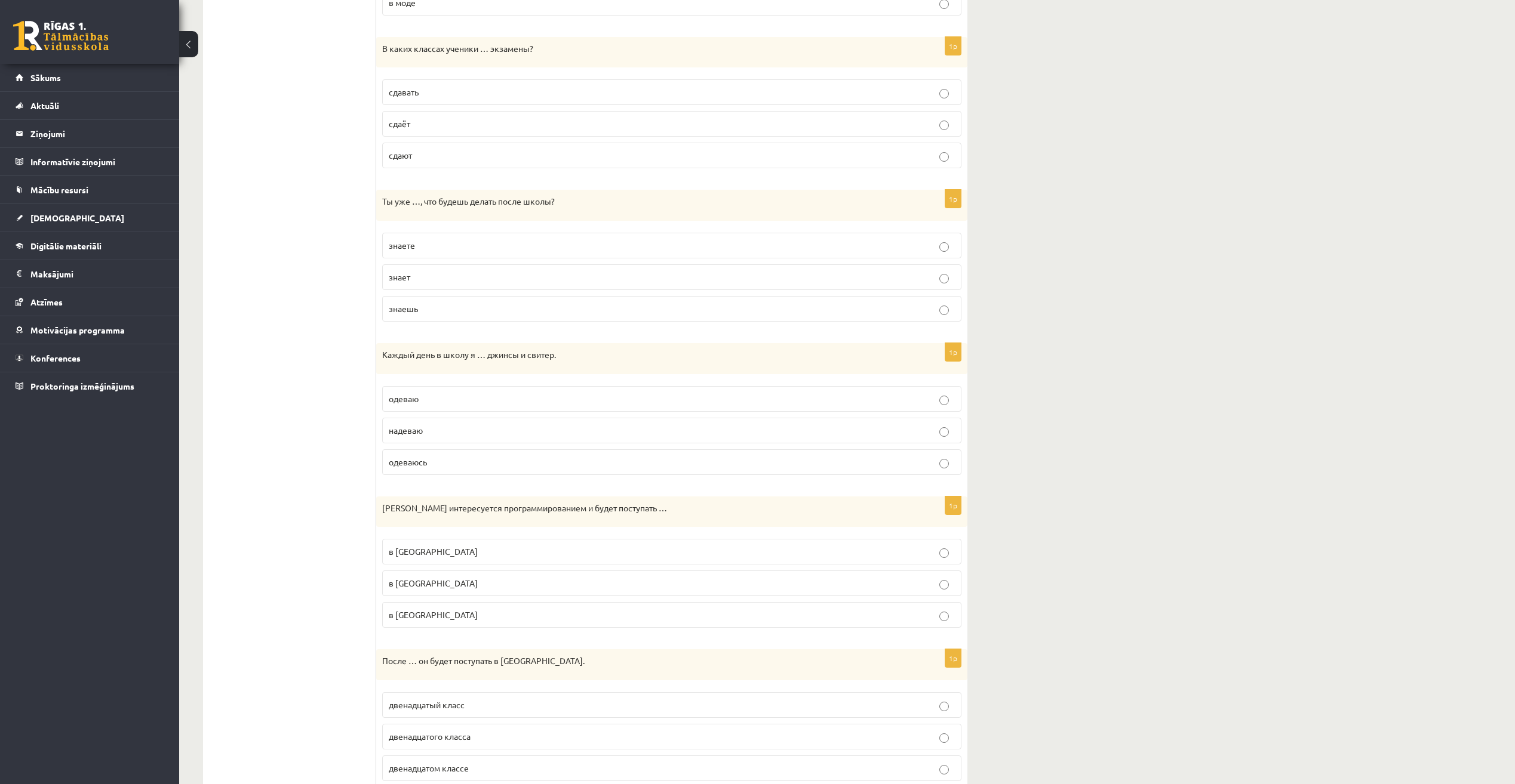
click at [421, 304] on p "знаешь" at bounding box center [671, 309] width 566 height 12
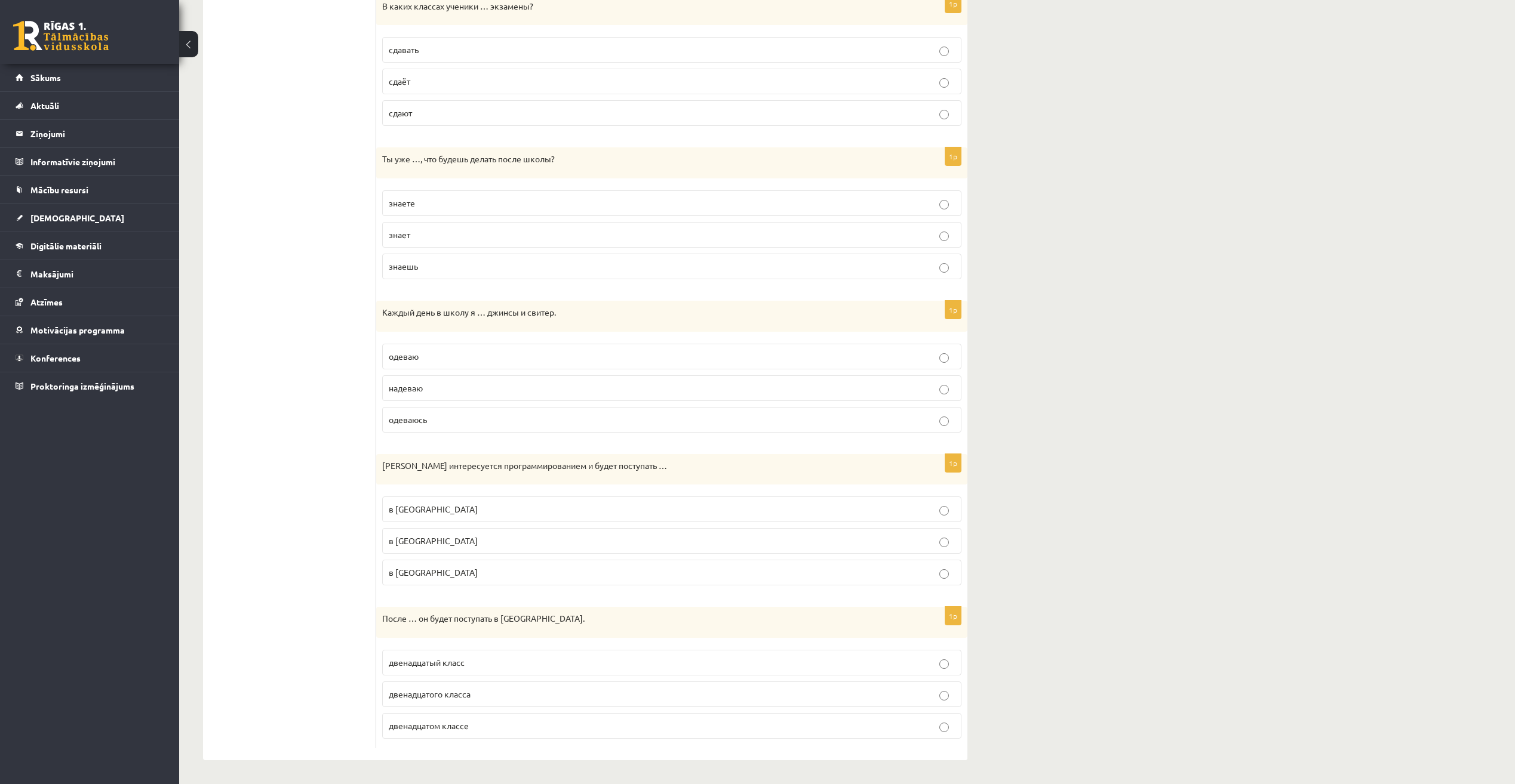
click at [457, 421] on p "одеваюсь" at bounding box center [671, 420] width 566 height 12
click at [480, 358] on p "одеваю" at bounding box center [671, 356] width 566 height 12
click at [477, 542] on span "в Рижский Технический университет" at bounding box center [432, 540] width 89 height 11
click at [503, 690] on p "двенадцатого класса" at bounding box center [671, 694] width 566 height 12
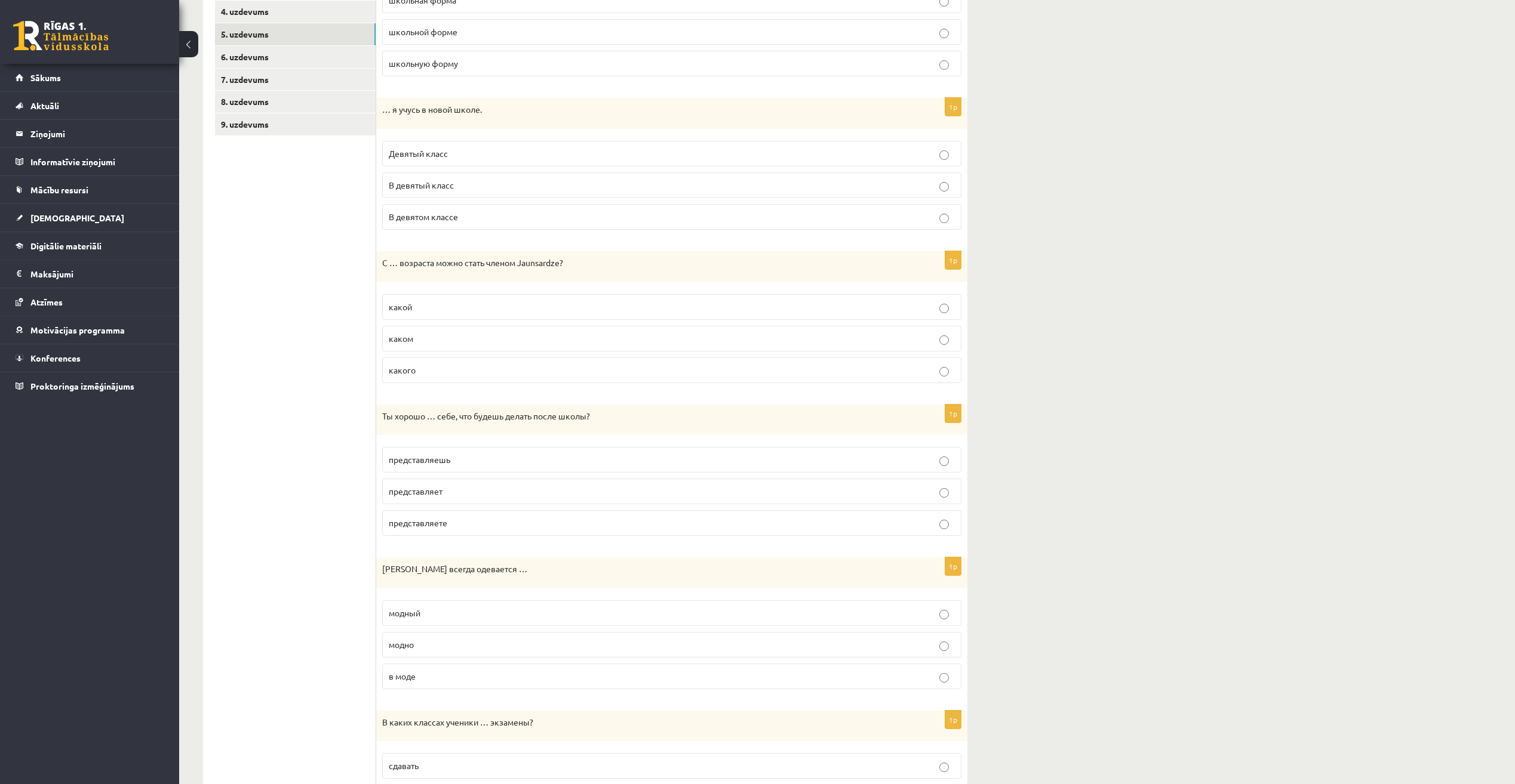
scroll to position [0, 0]
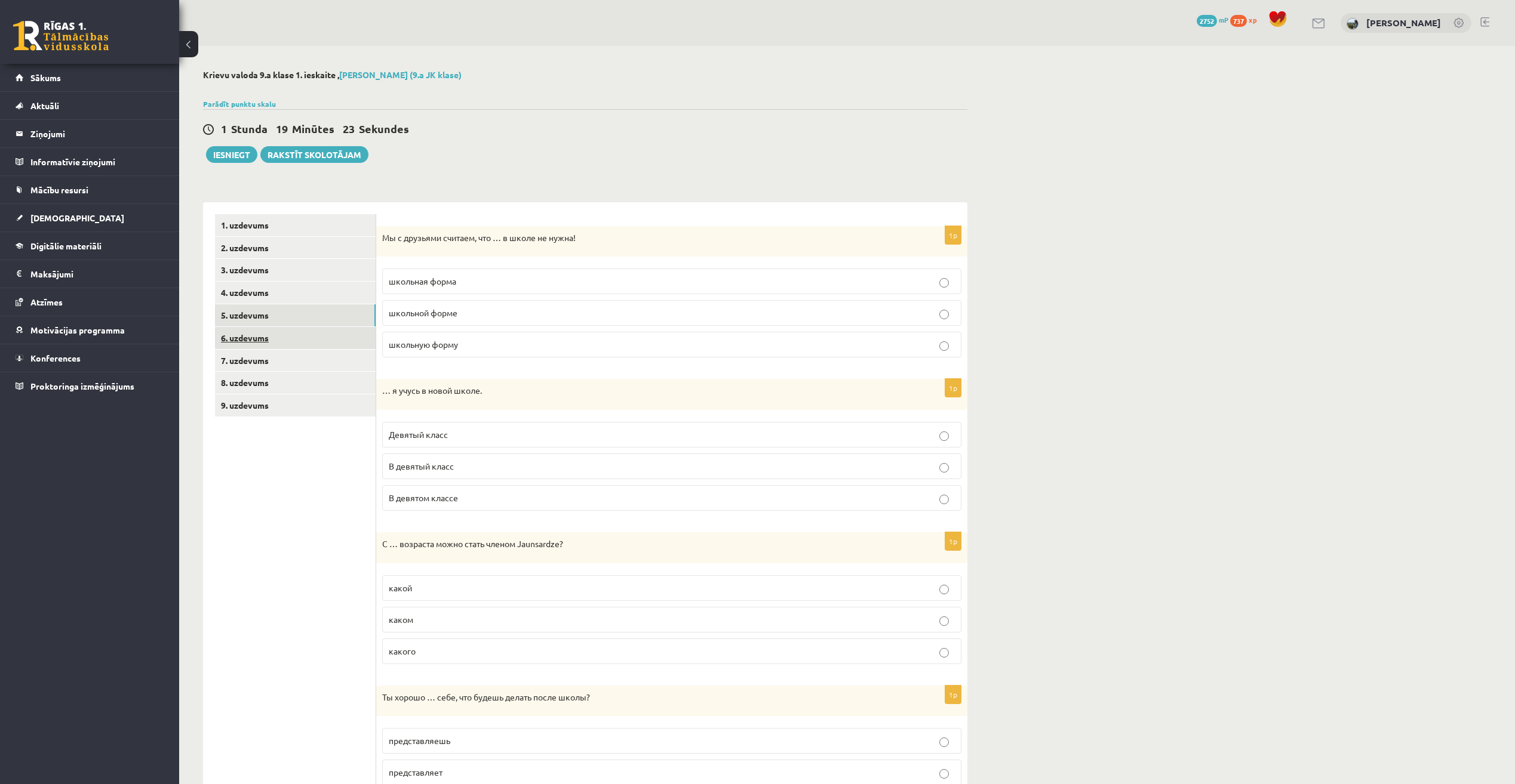
click at [314, 335] on link "6. uzdevums" at bounding box center [296, 338] width 161 height 22
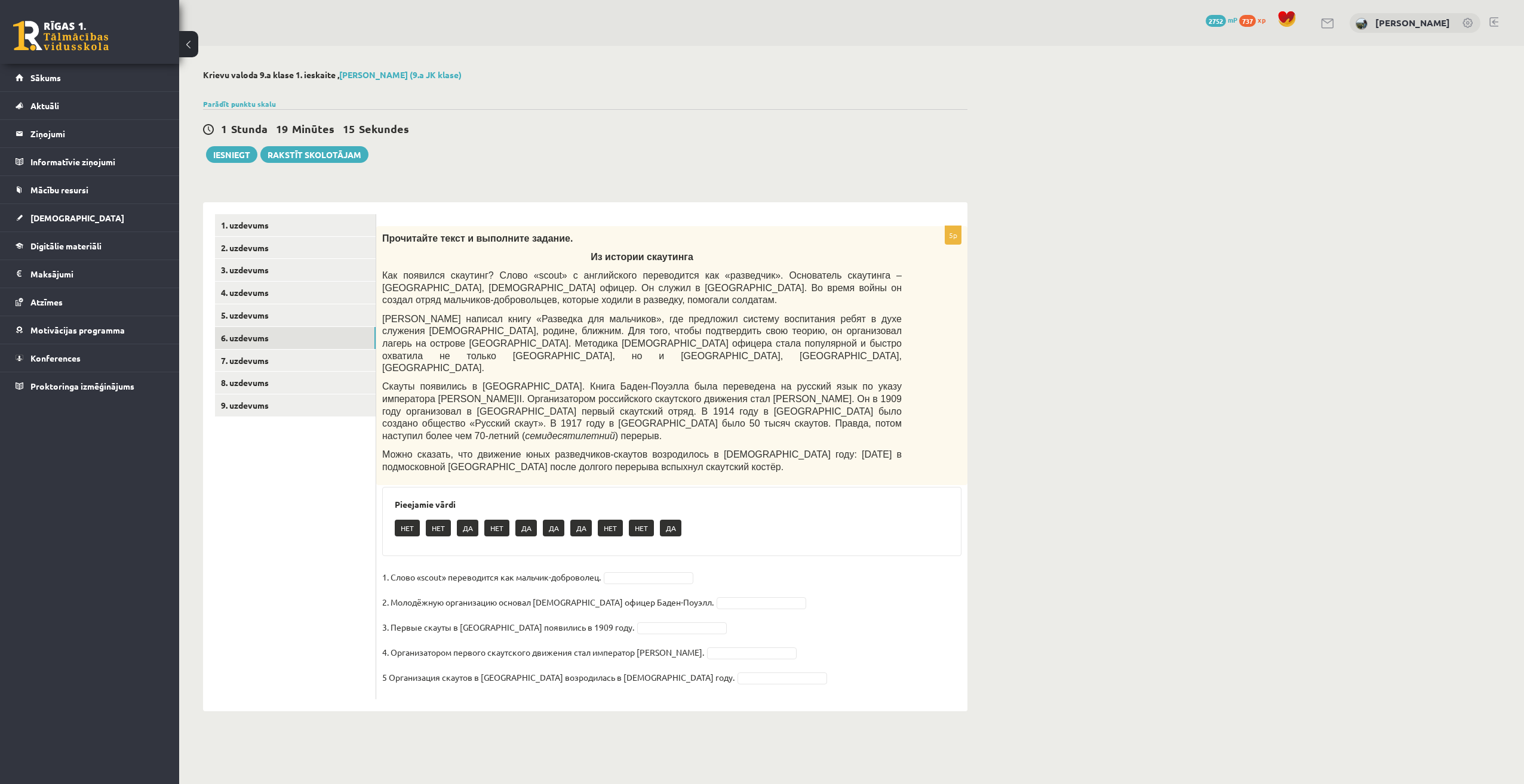
drag, startPoint x: 657, startPoint y: 538, endPoint x: 659, endPoint y: 546, distance: 8.2
click at [702, 601] on fieldset "1. Слово «scout» переводится как мальчик-доброволец. НЕТ *** 2. Молодёжную орга…" at bounding box center [673, 630] width 580 height 125
drag, startPoint x: 705, startPoint y: 668, endPoint x: 639, endPoint y: 649, distance: 68.7
click at [638, 648] on fieldset "1. Слово «scout» переводится как мальчик-доброволец. НЕТ *** 2. Молодёжную орга…" at bounding box center [673, 630] width 580 height 125
click at [268, 350] on link "7. uzdevums" at bounding box center [296, 360] width 161 height 22
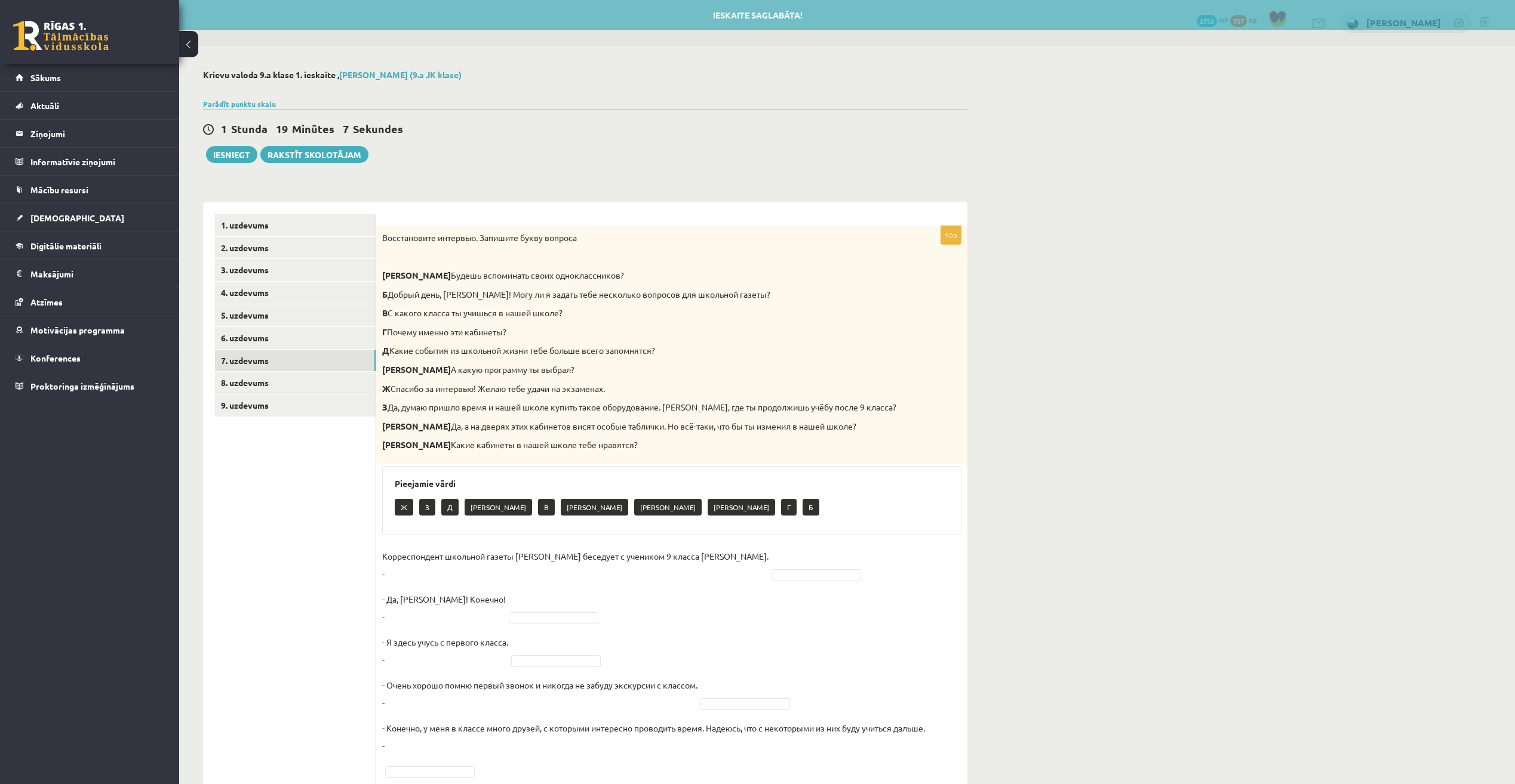
scroll to position [239, 0]
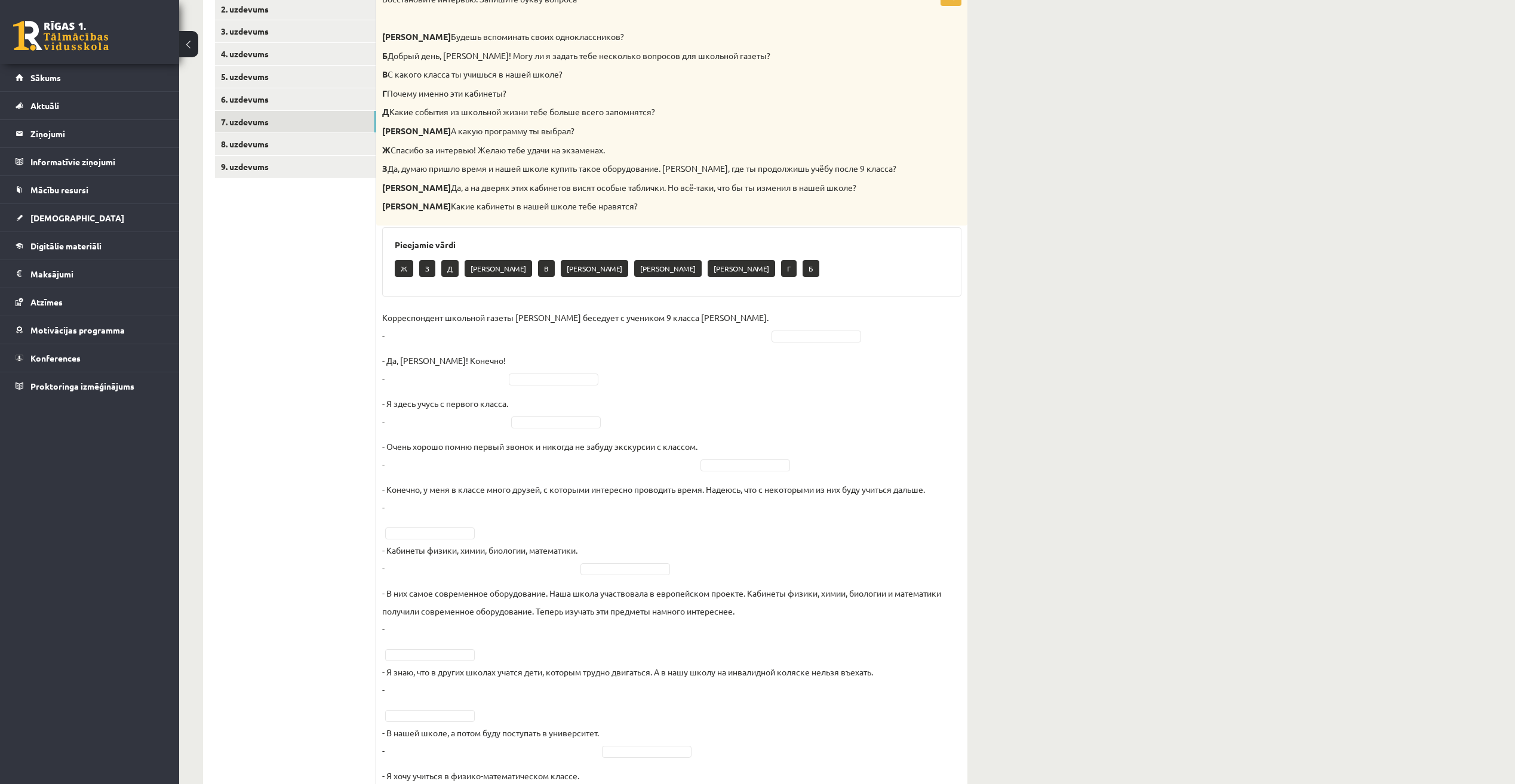
drag, startPoint x: 830, startPoint y: 335, endPoint x: 831, endPoint y: 359, distance: 24.0
click at [740, 459] on span at bounding box center [745, 464] width 96 height 11
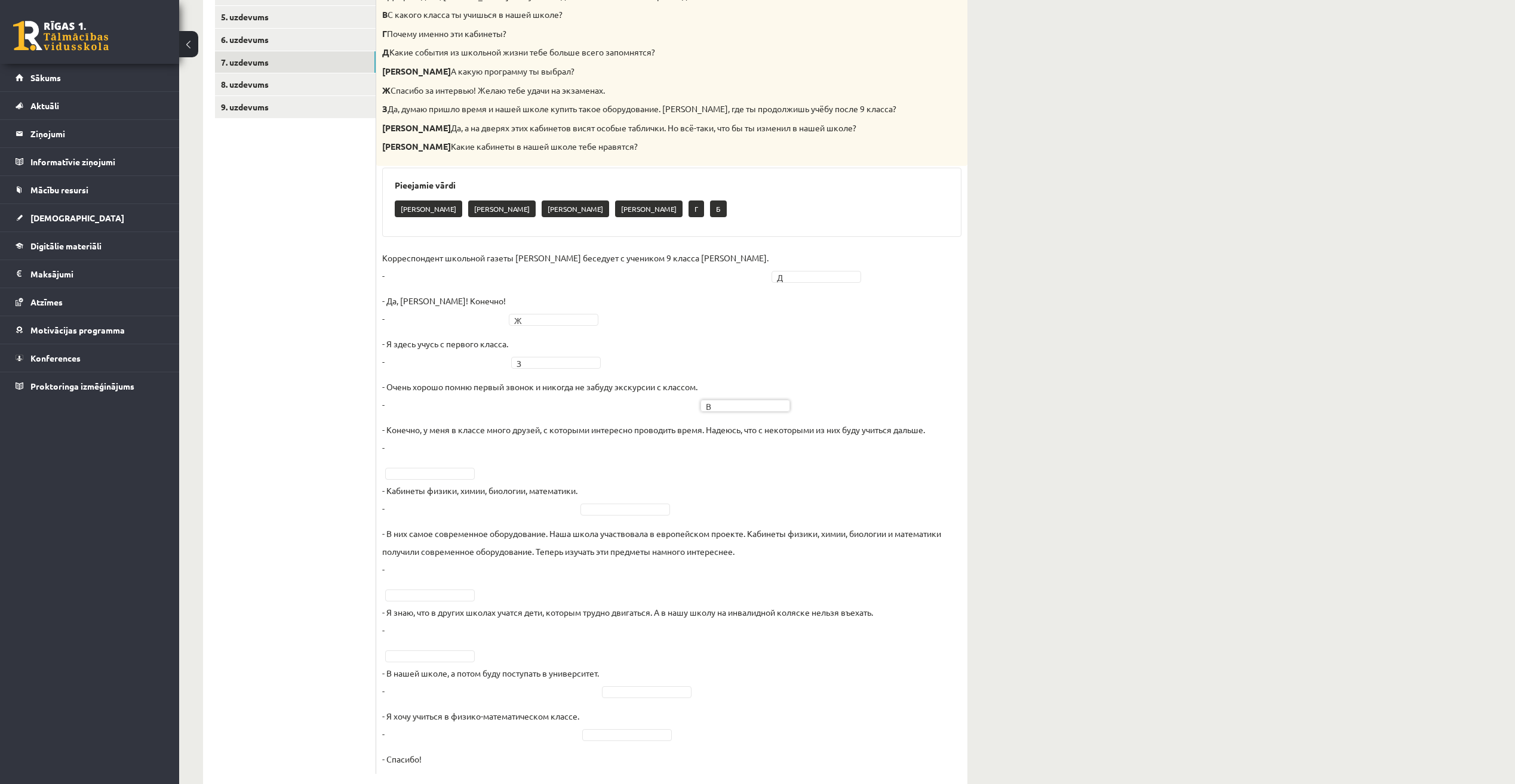
scroll to position [324, 0]
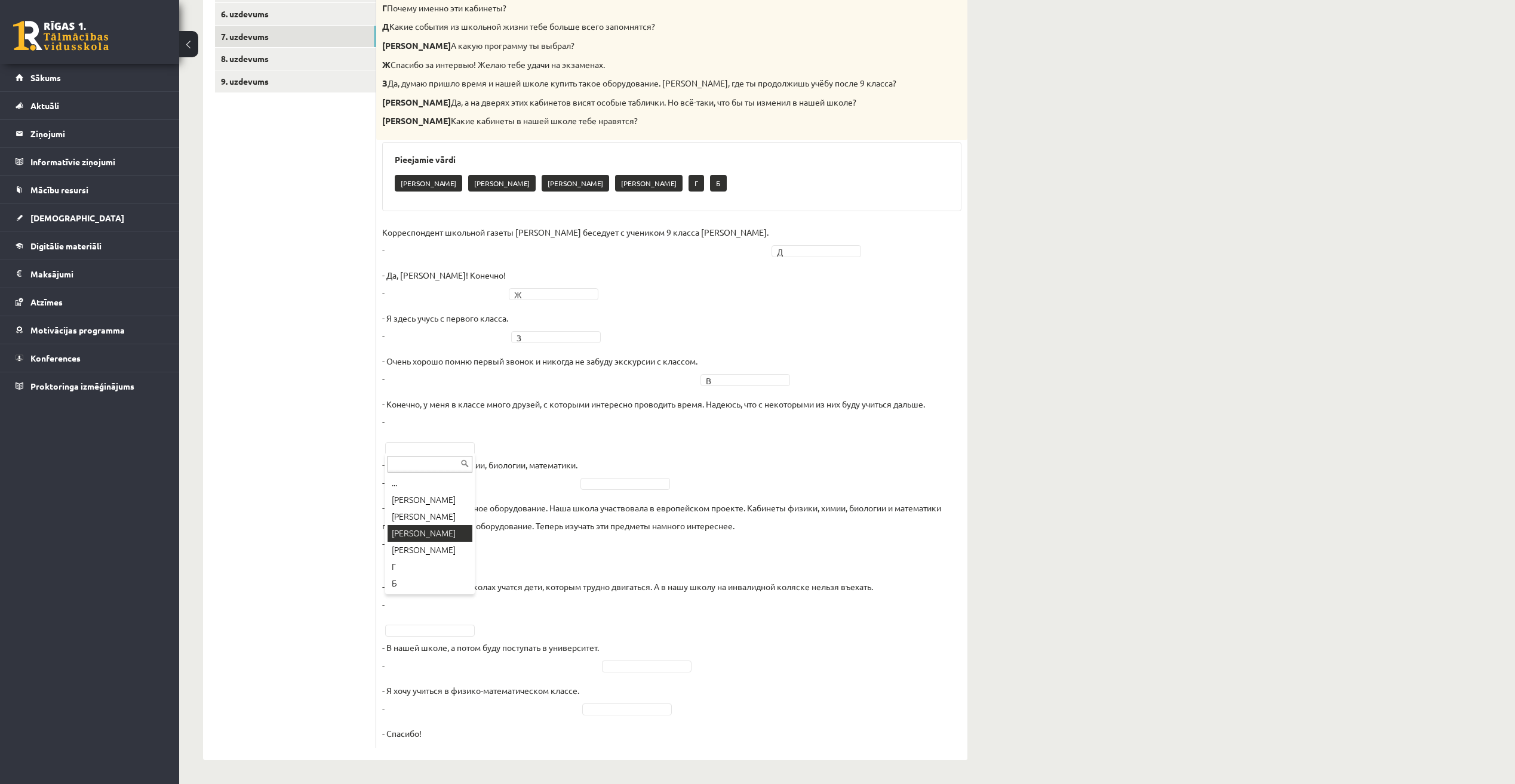
drag, startPoint x: 448, startPoint y: 525, endPoint x: 546, endPoint y: 482, distance: 107.0
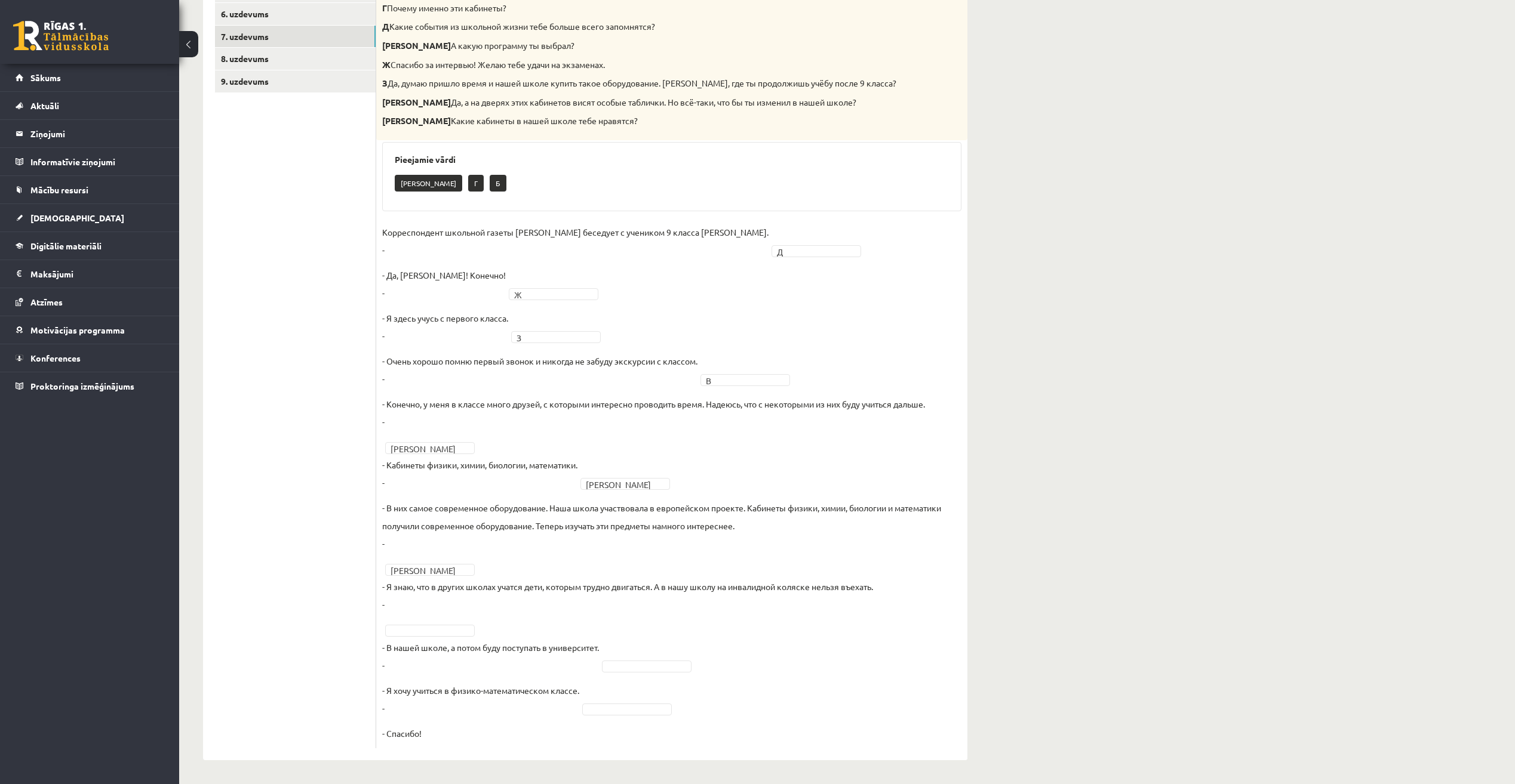
click at [444, 623] on fieldset "Корреспондент школьной газеты Анна Берзиня беседует с учеником 9 класса Андреем…" at bounding box center [672, 482] width 580 height 519
drag, startPoint x: 443, startPoint y: 635, endPoint x: 444, endPoint y: 642, distance: 7.1
click at [620, 703] on fieldset "Корреспондент школьной газеты Анна Берзиня беседует с учеником 9 класса Андреем…" at bounding box center [672, 482] width 580 height 519
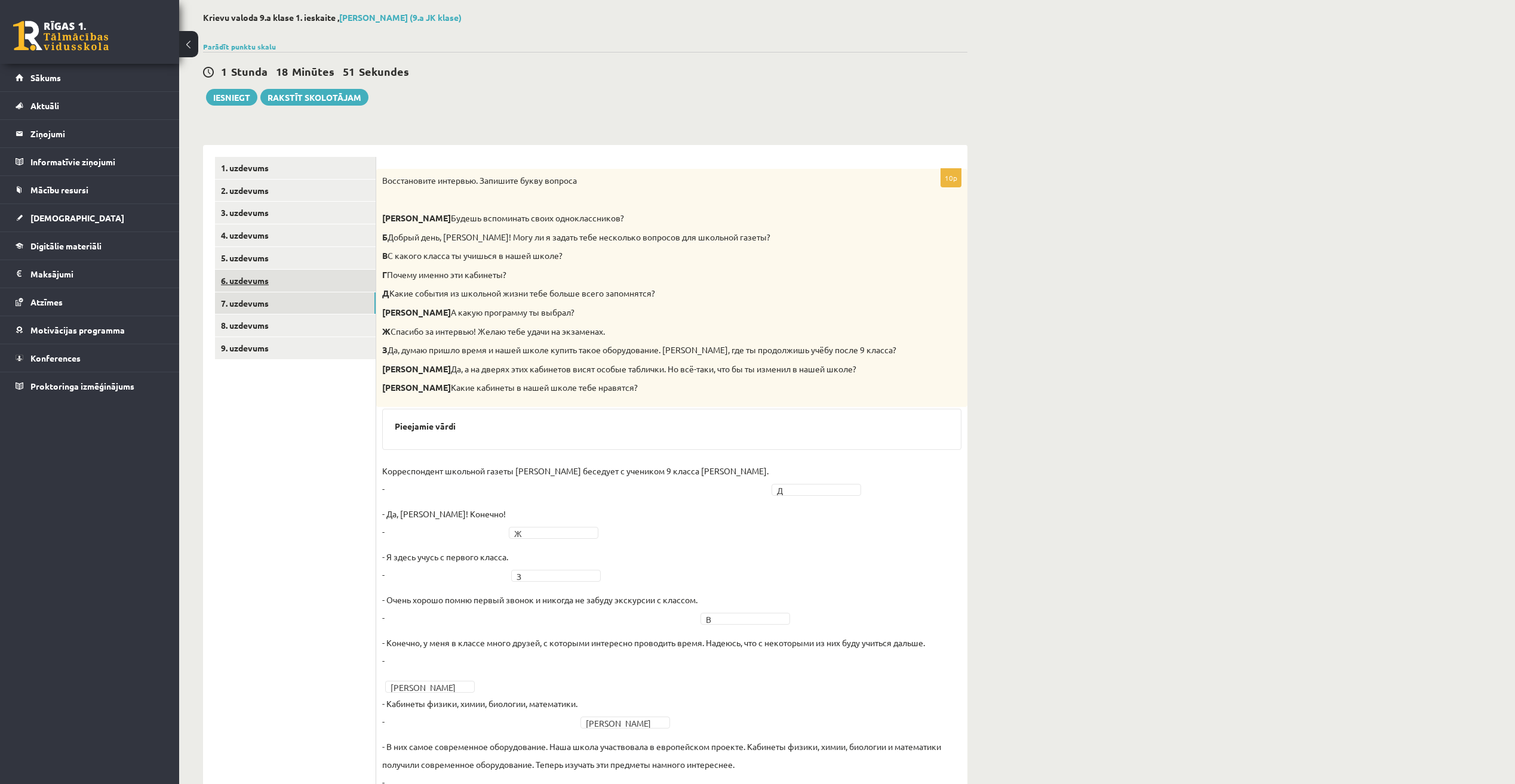
scroll to position [0, 0]
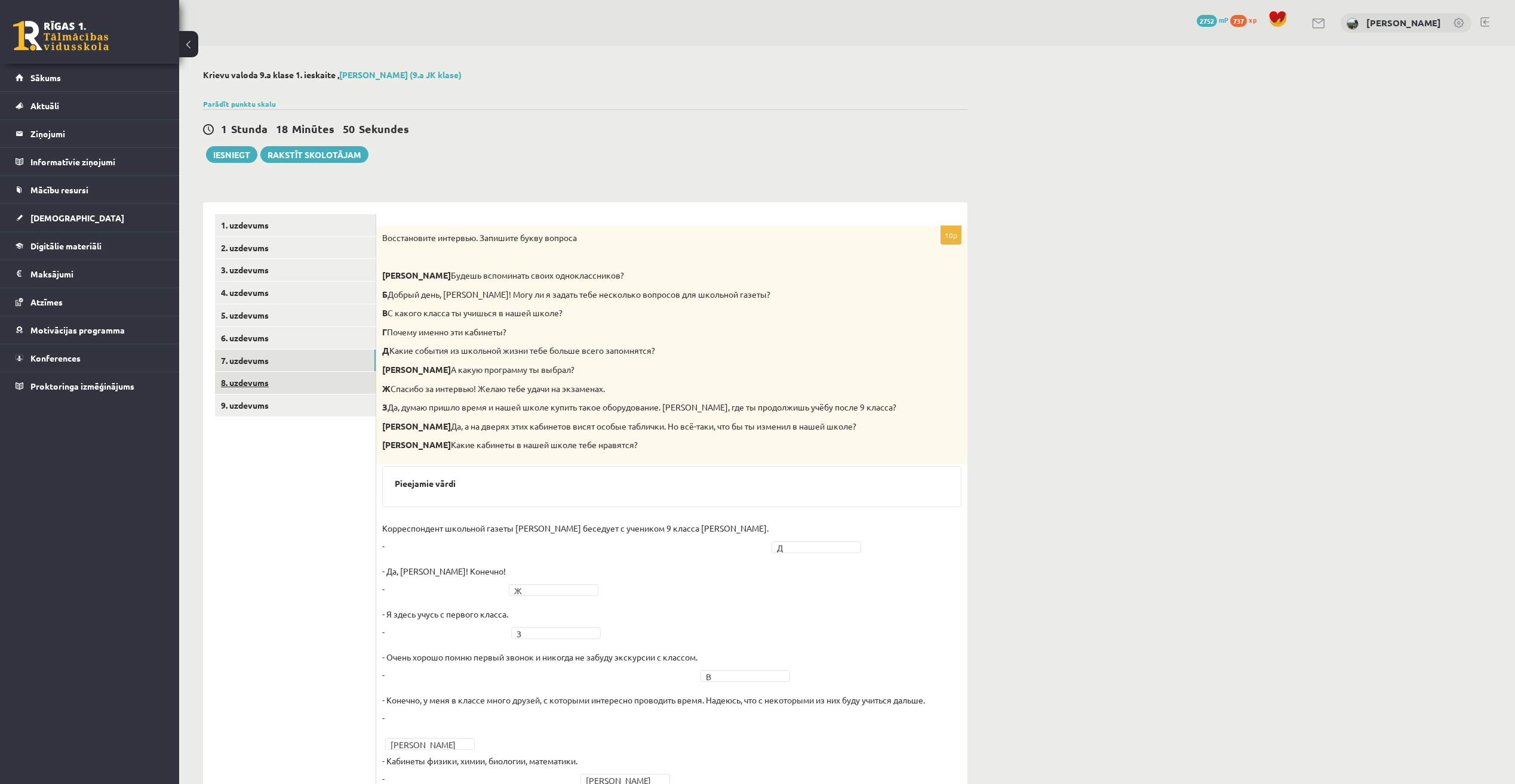
click at [325, 379] on link "8. uzdevums" at bounding box center [296, 382] width 161 height 22
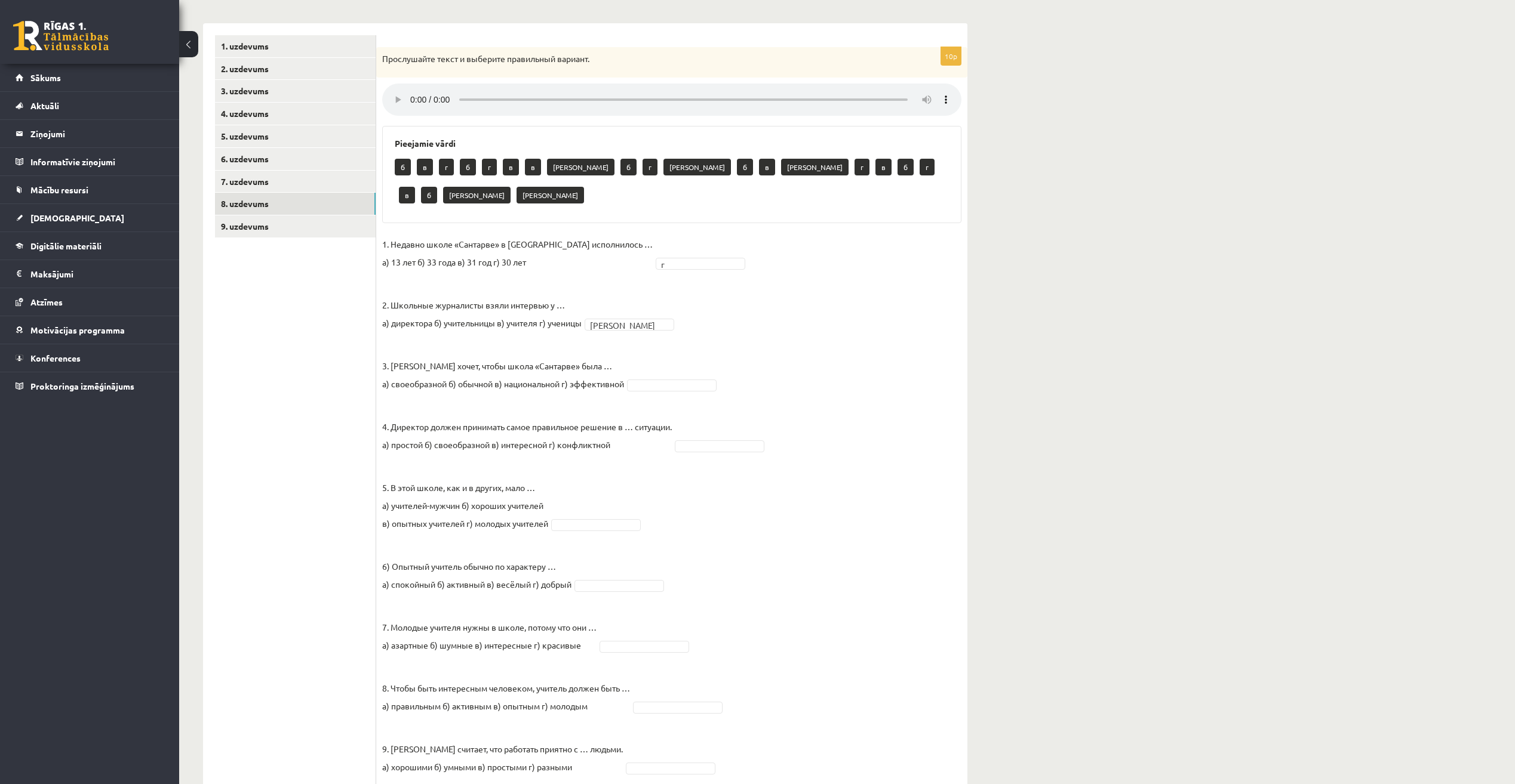
scroll to position [239, 0]
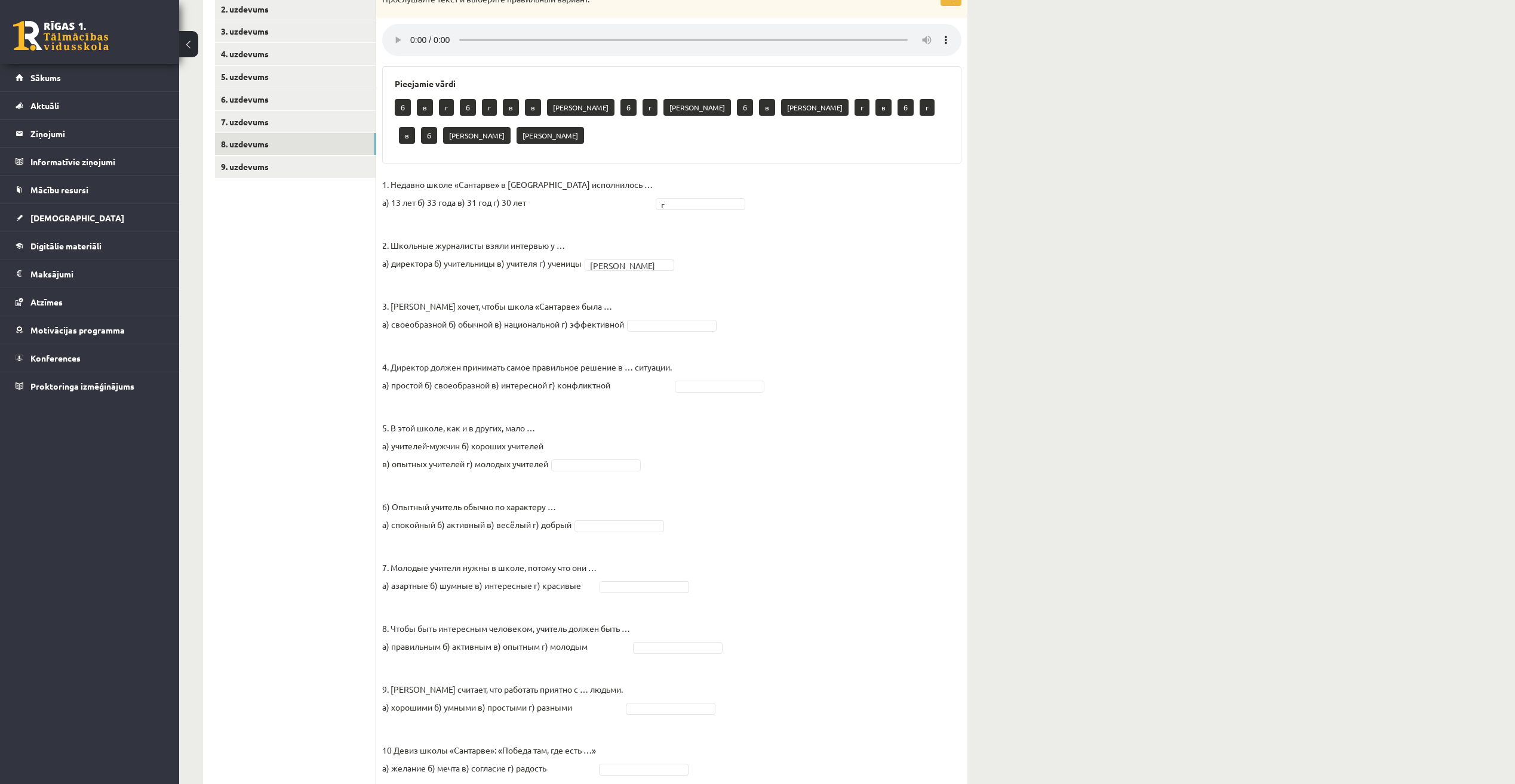
drag, startPoint x: 724, startPoint y: 299, endPoint x: 701, endPoint y: 299, distance: 23.0
click at [722, 299] on fieldset "1. Недавно школе «Сантарве» в Клайпеде исполнилось … а) 13 лет б) 33 года в) 31…" at bounding box center [672, 480] width 580 height 609
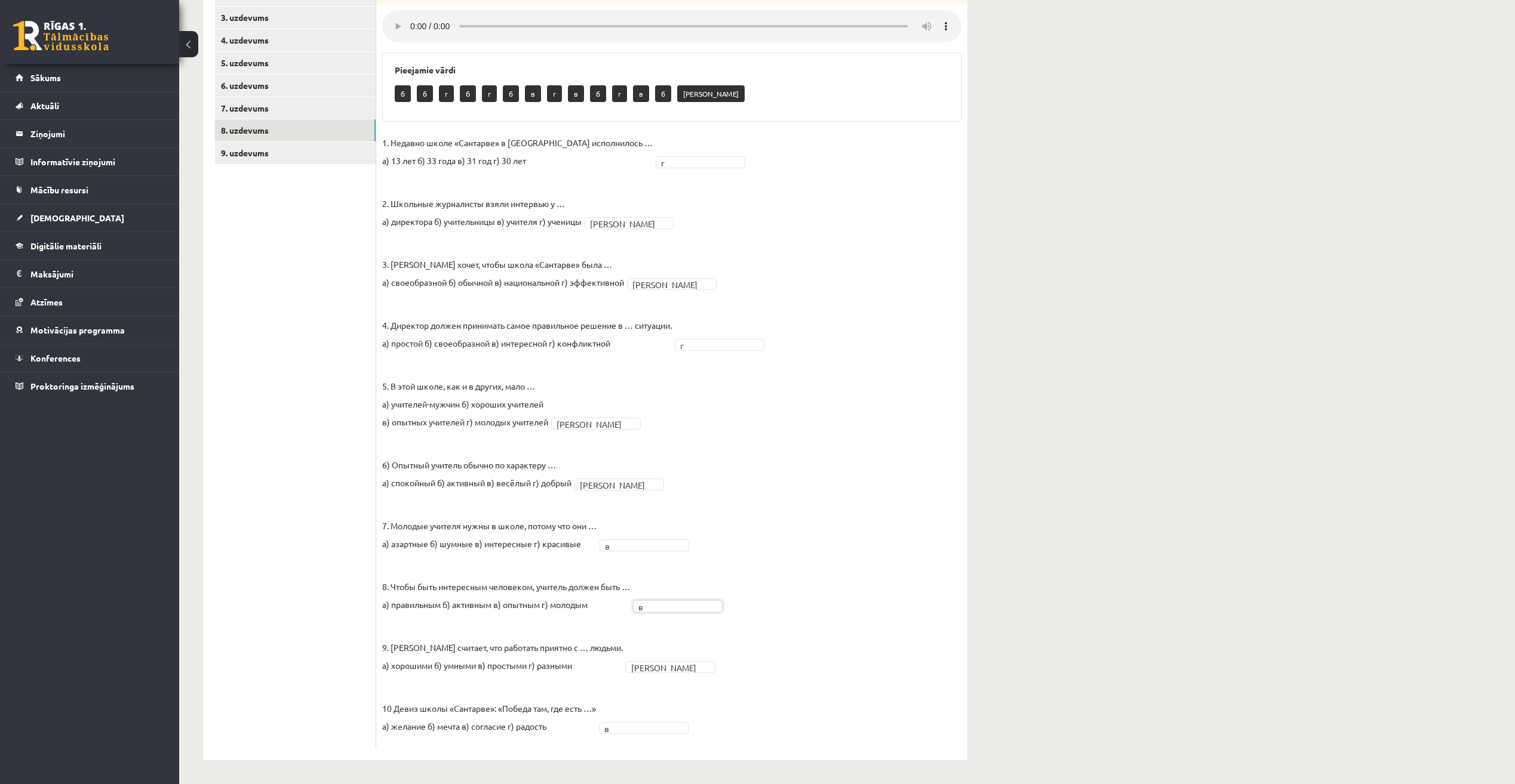
scroll to position [74, 0]
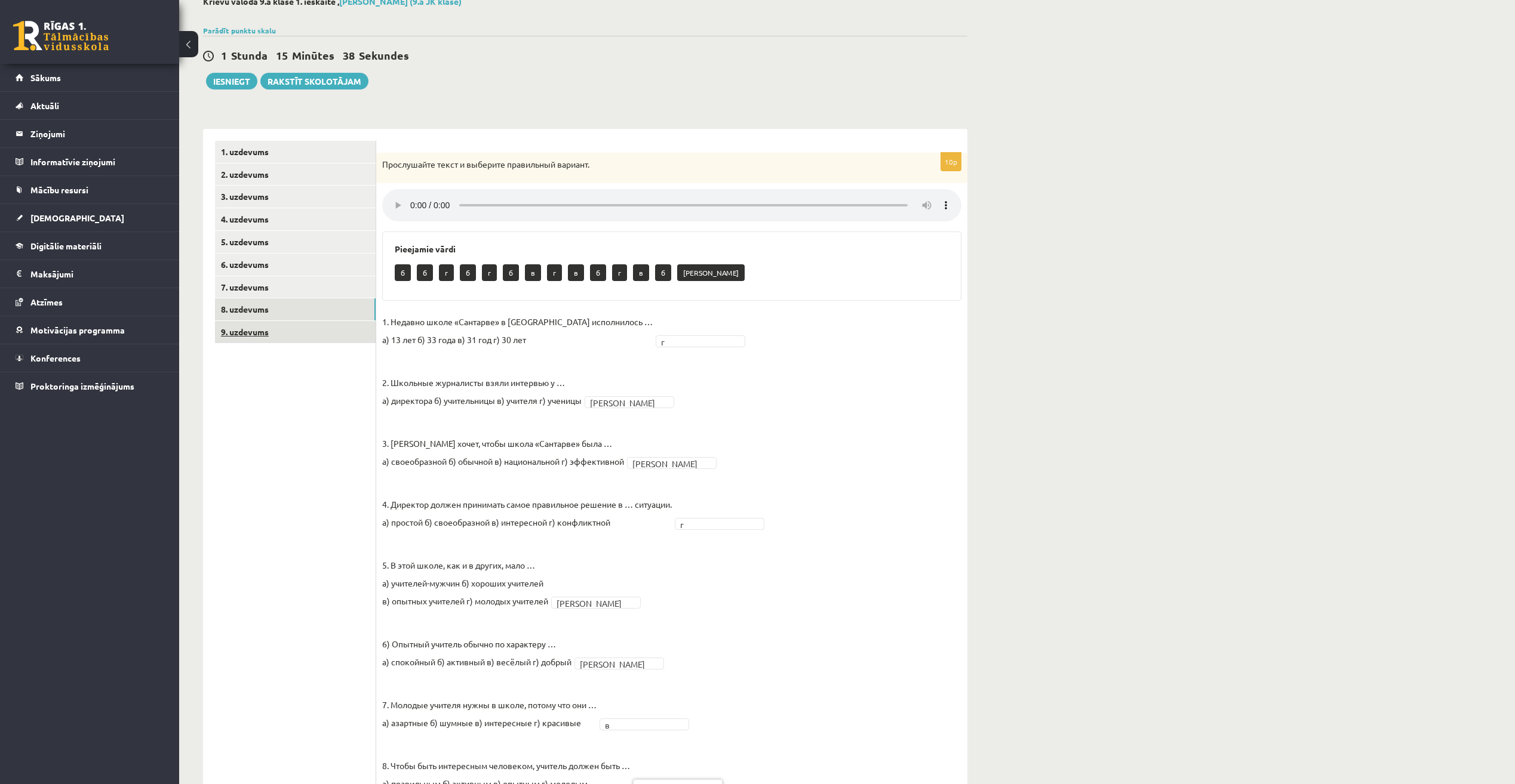
click at [313, 327] on link "9. uzdevums" at bounding box center [296, 332] width 161 height 22
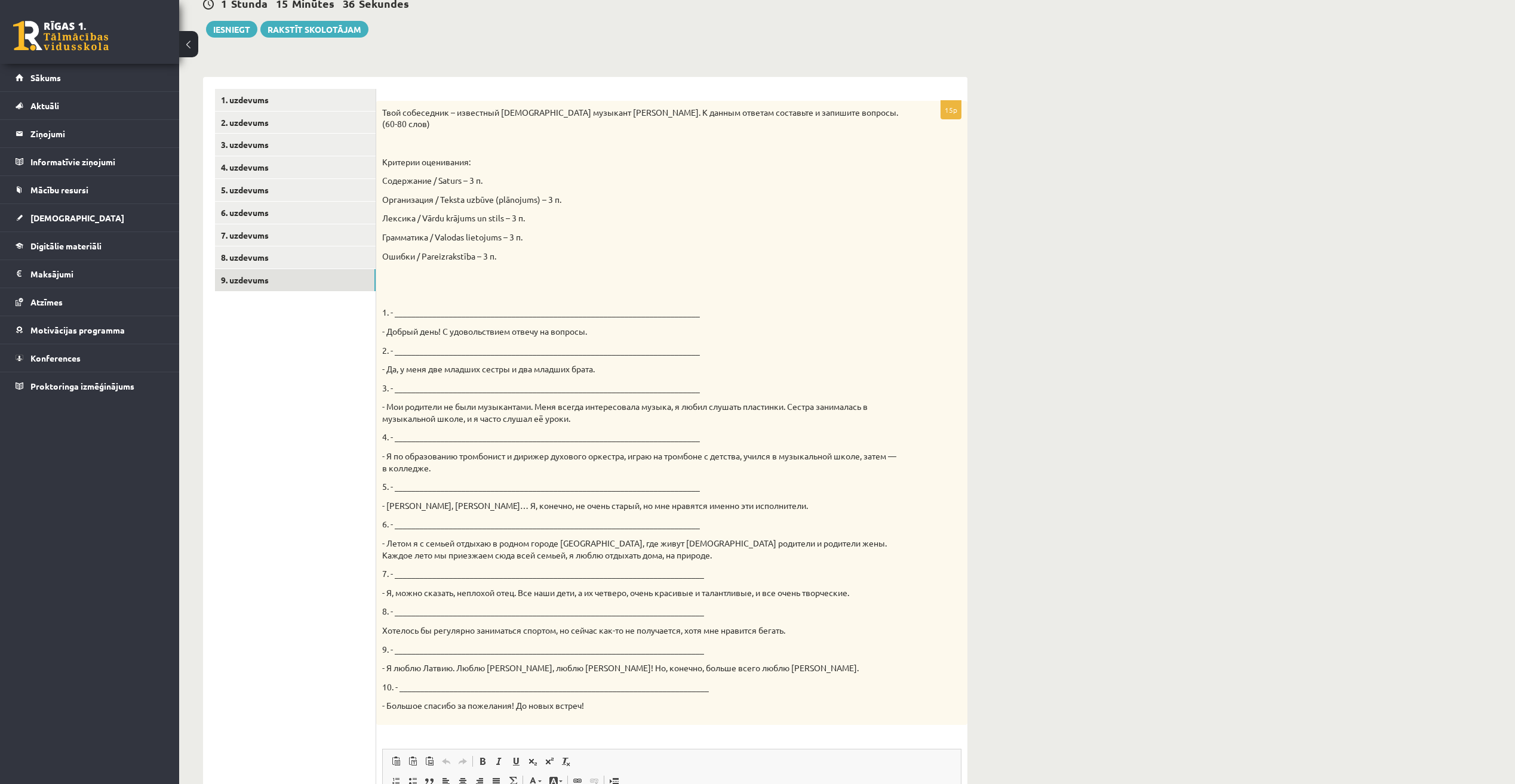
scroll to position [66, 0]
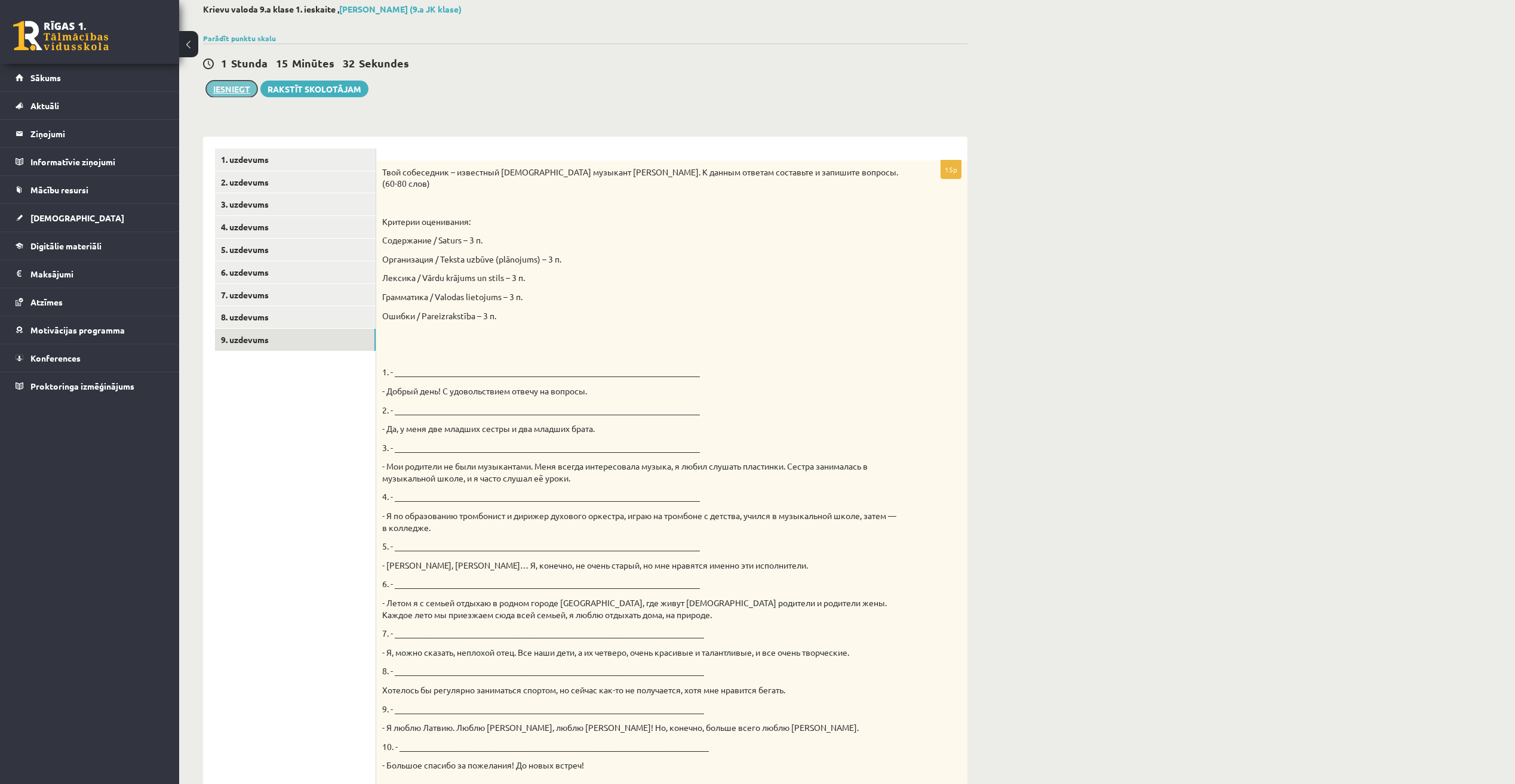
click at [232, 92] on button "Iesniegt" at bounding box center [231, 88] width 52 height 16
